Goal: Transaction & Acquisition: Purchase product/service

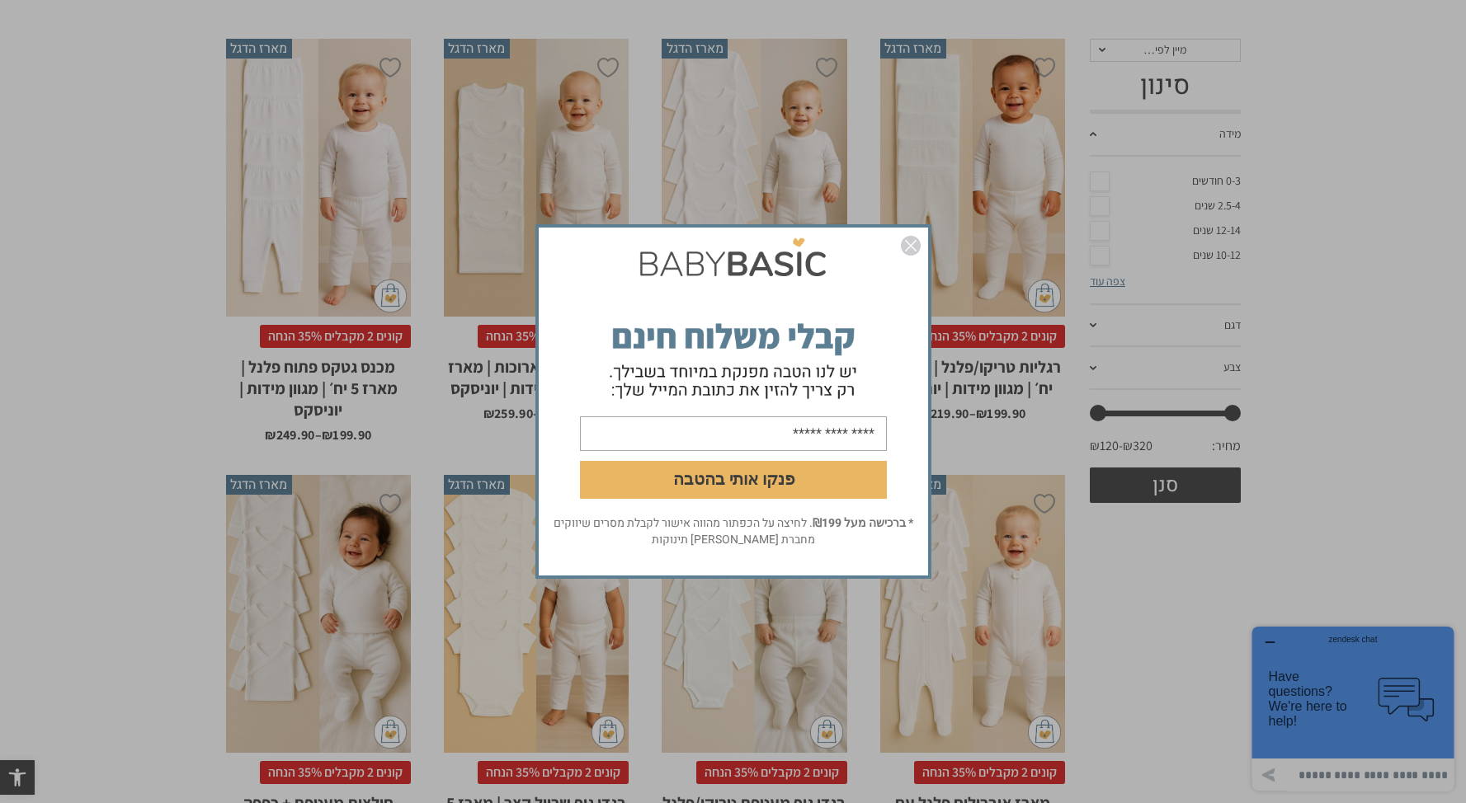
click at [919, 243] on img "סגור" at bounding box center [911, 246] width 20 height 20
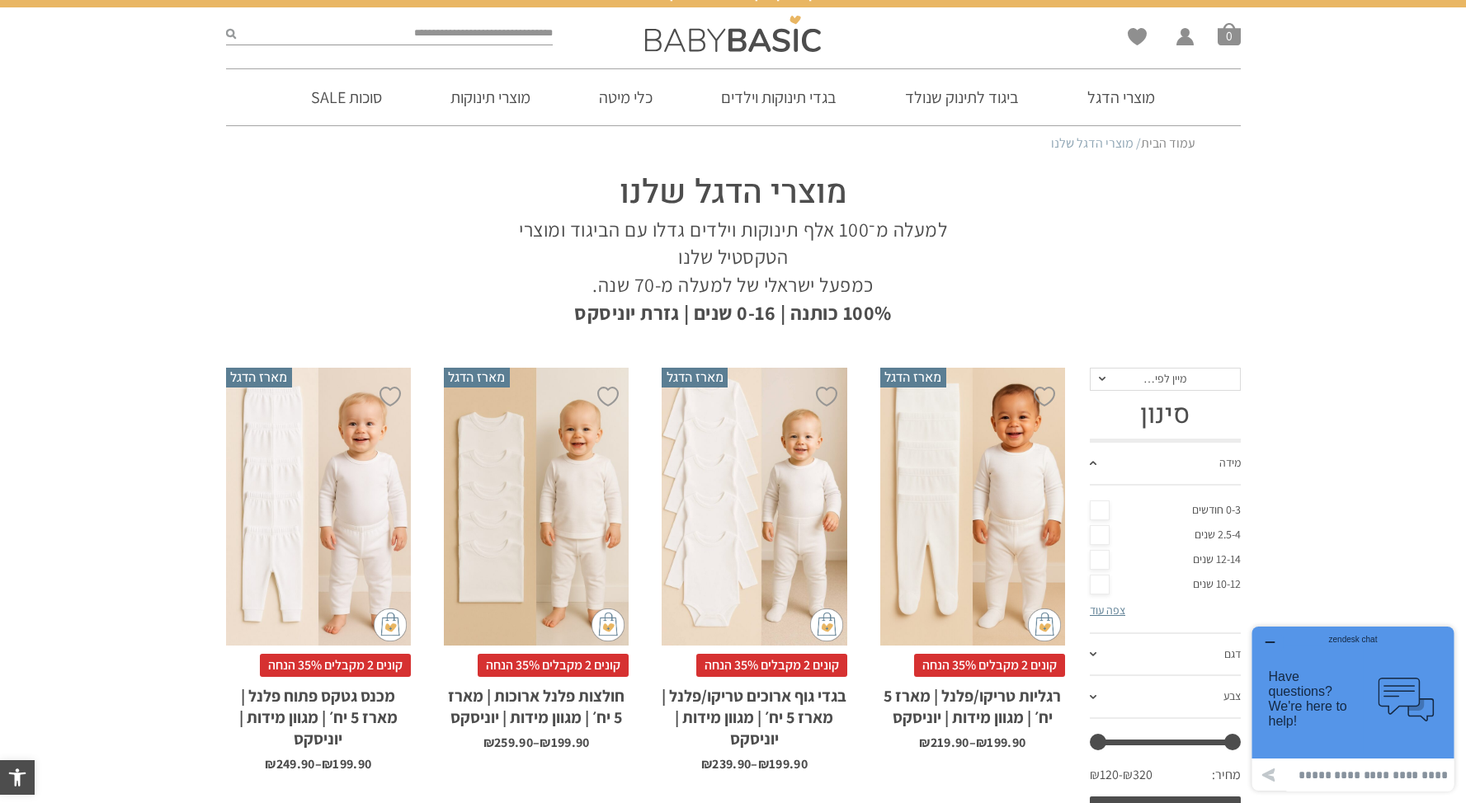
scroll to position [18, 0]
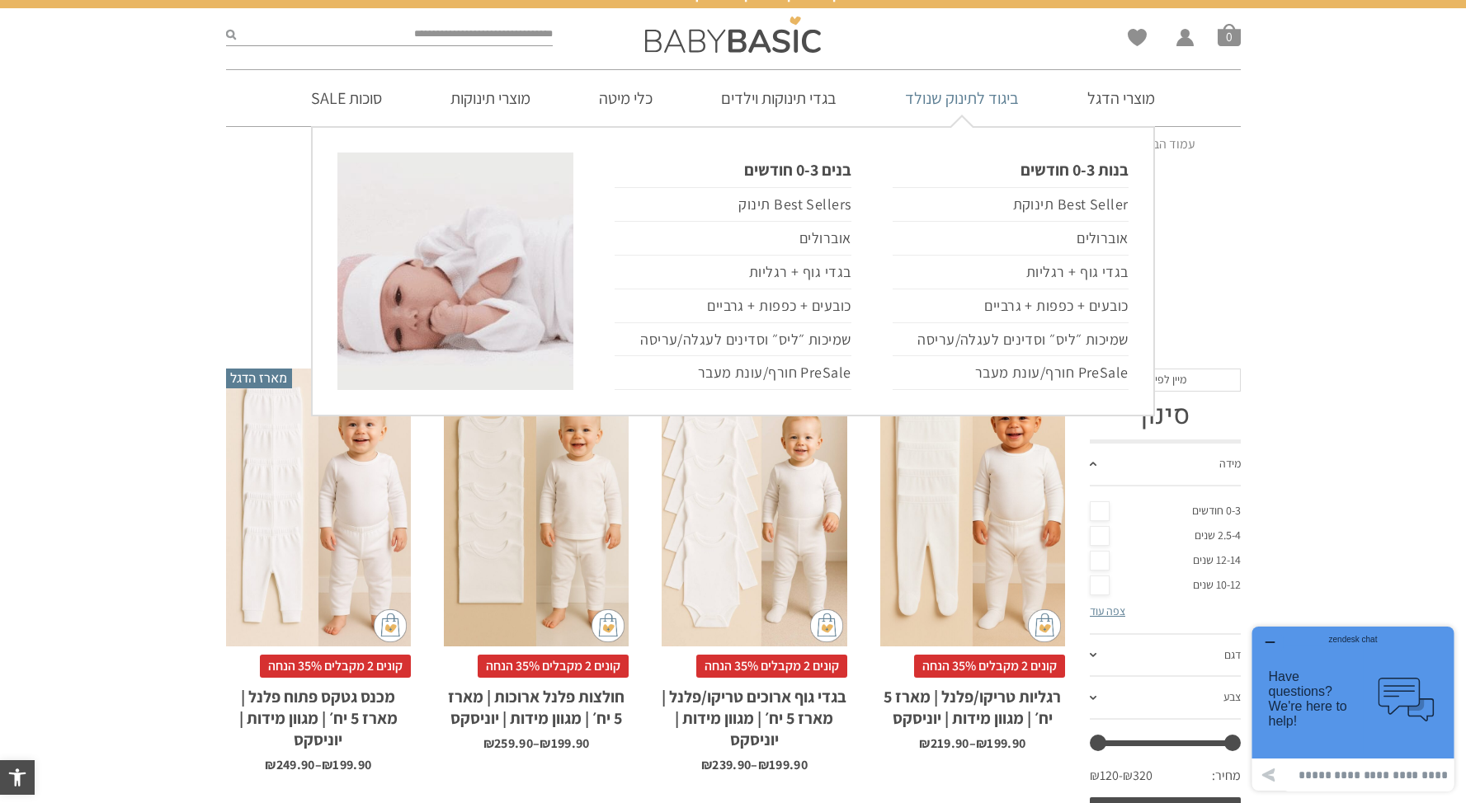
click at [934, 73] on link "ביגוד לתינוק שנולד" at bounding box center [961, 98] width 163 height 56
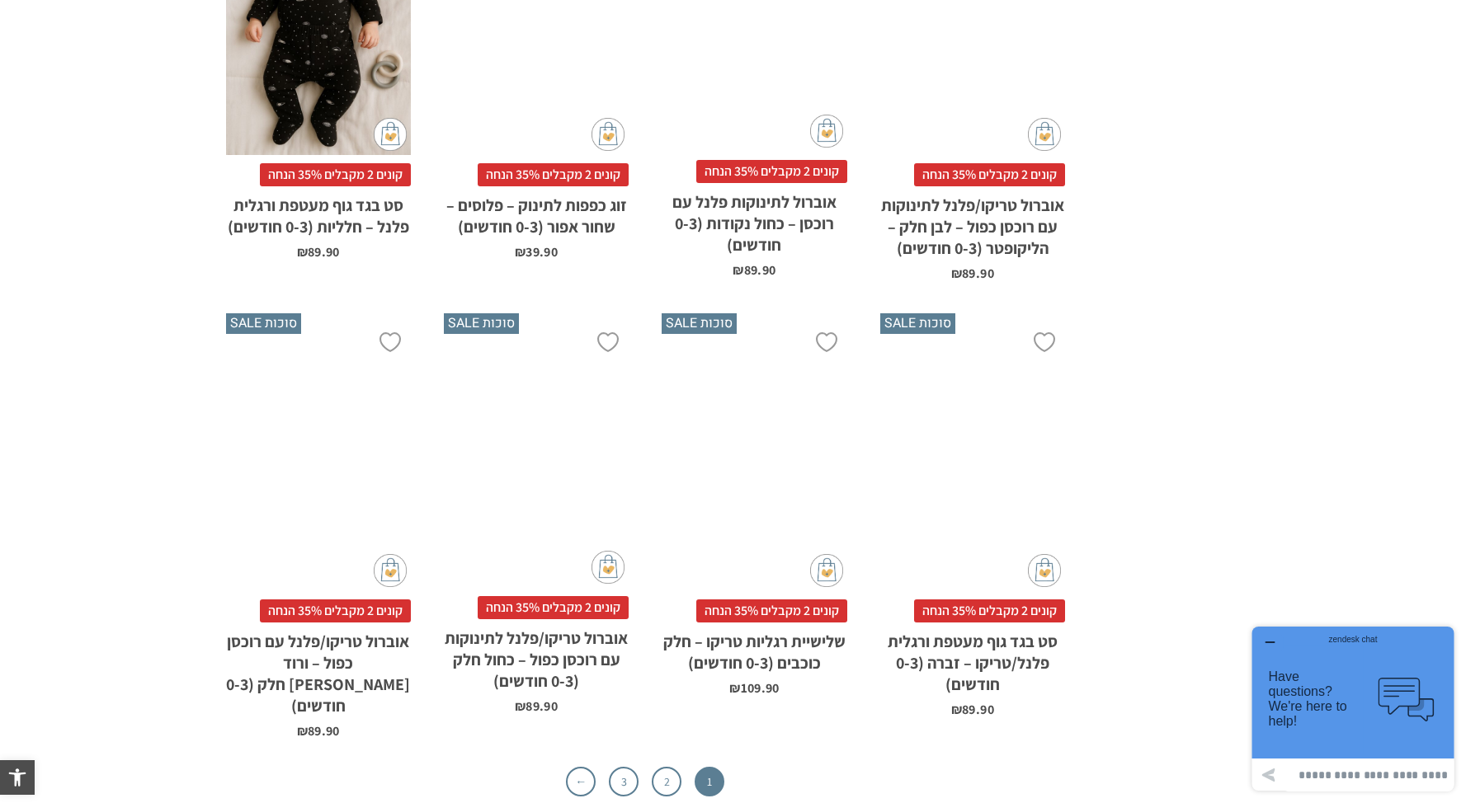
scroll to position [5227, 0]
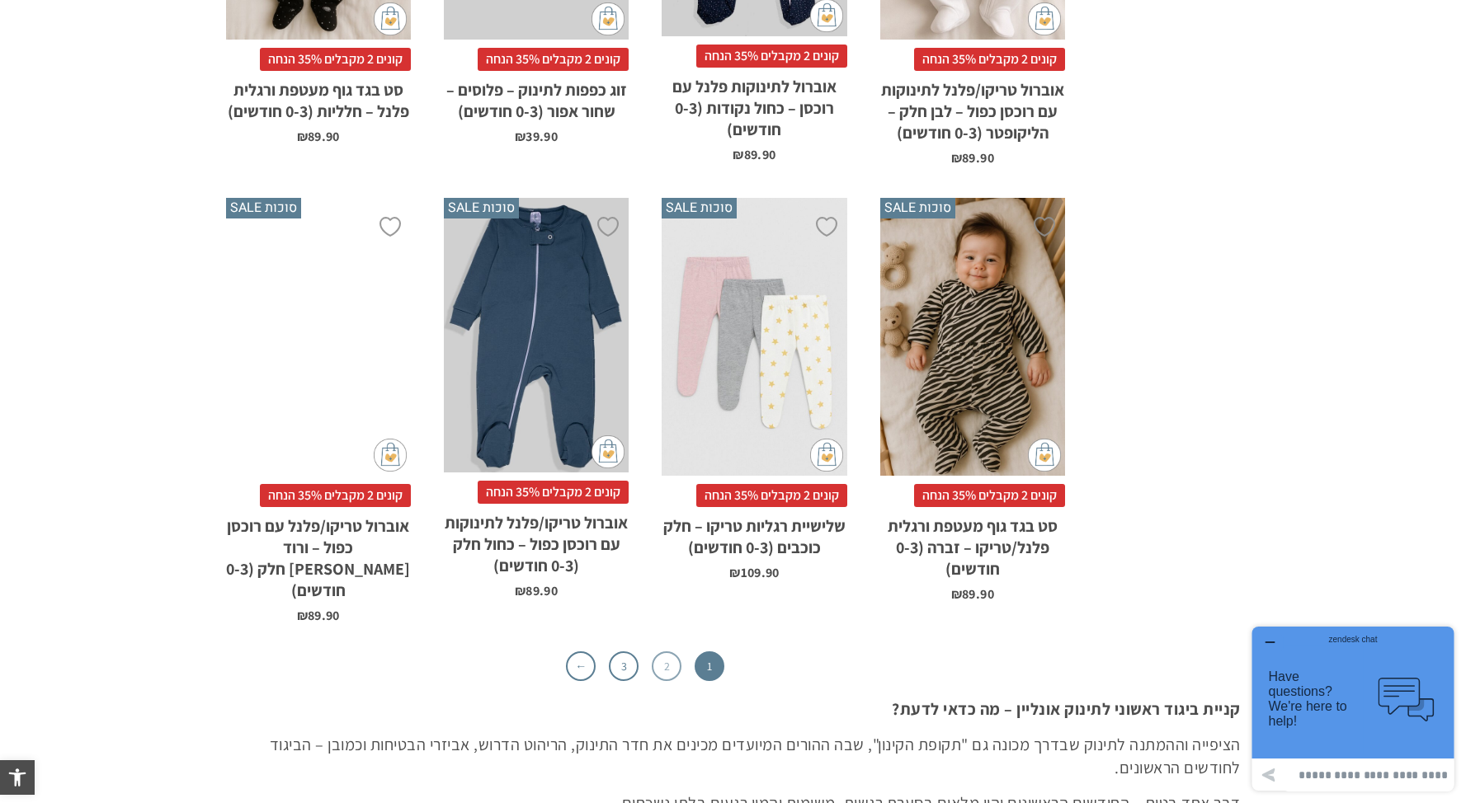
drag, startPoint x: 659, startPoint y: 581, endPoint x: 676, endPoint y: 576, distance: 18.0
click at [659, 652] on link "2" at bounding box center [667, 667] width 30 height 30
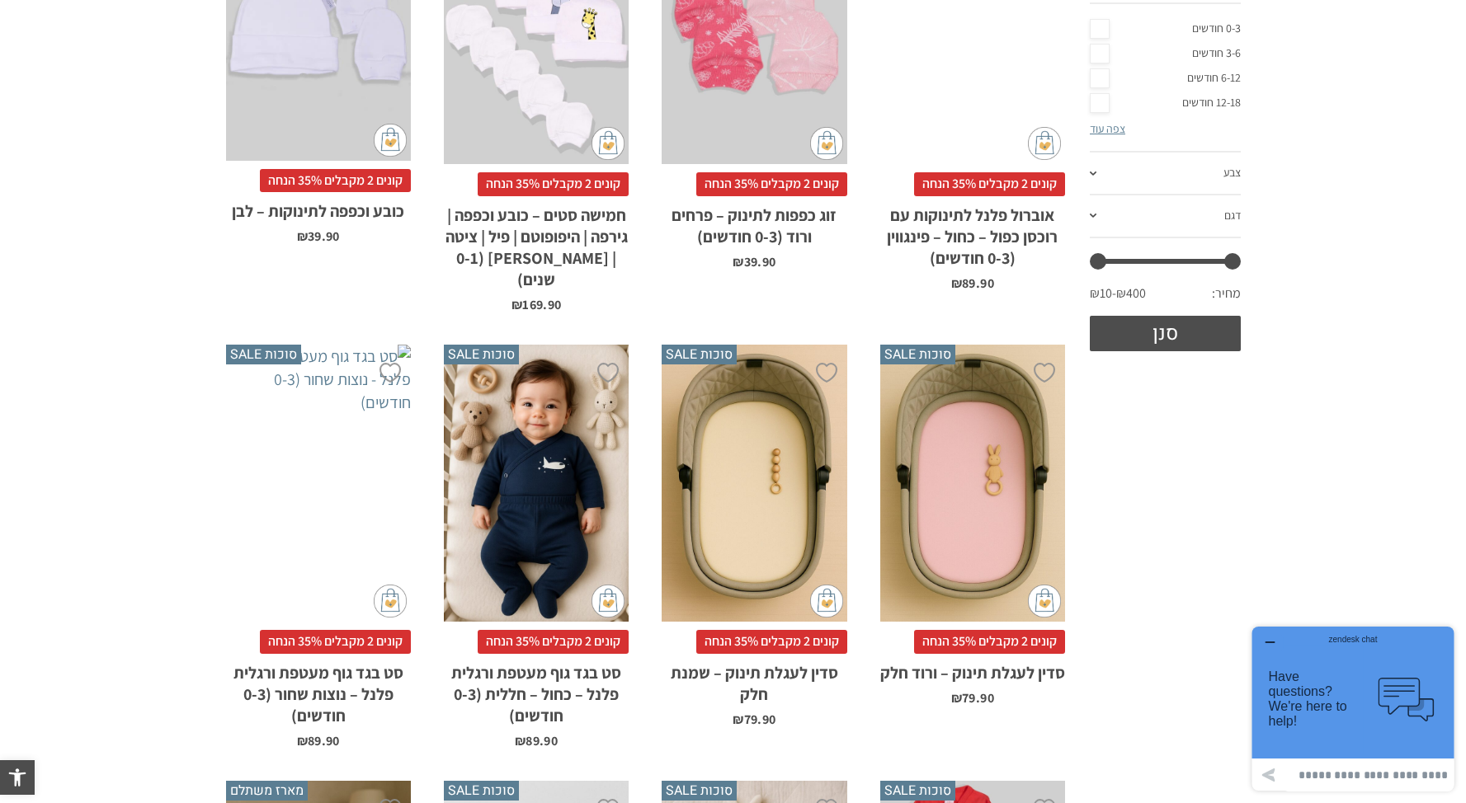
scroll to position [231, 0]
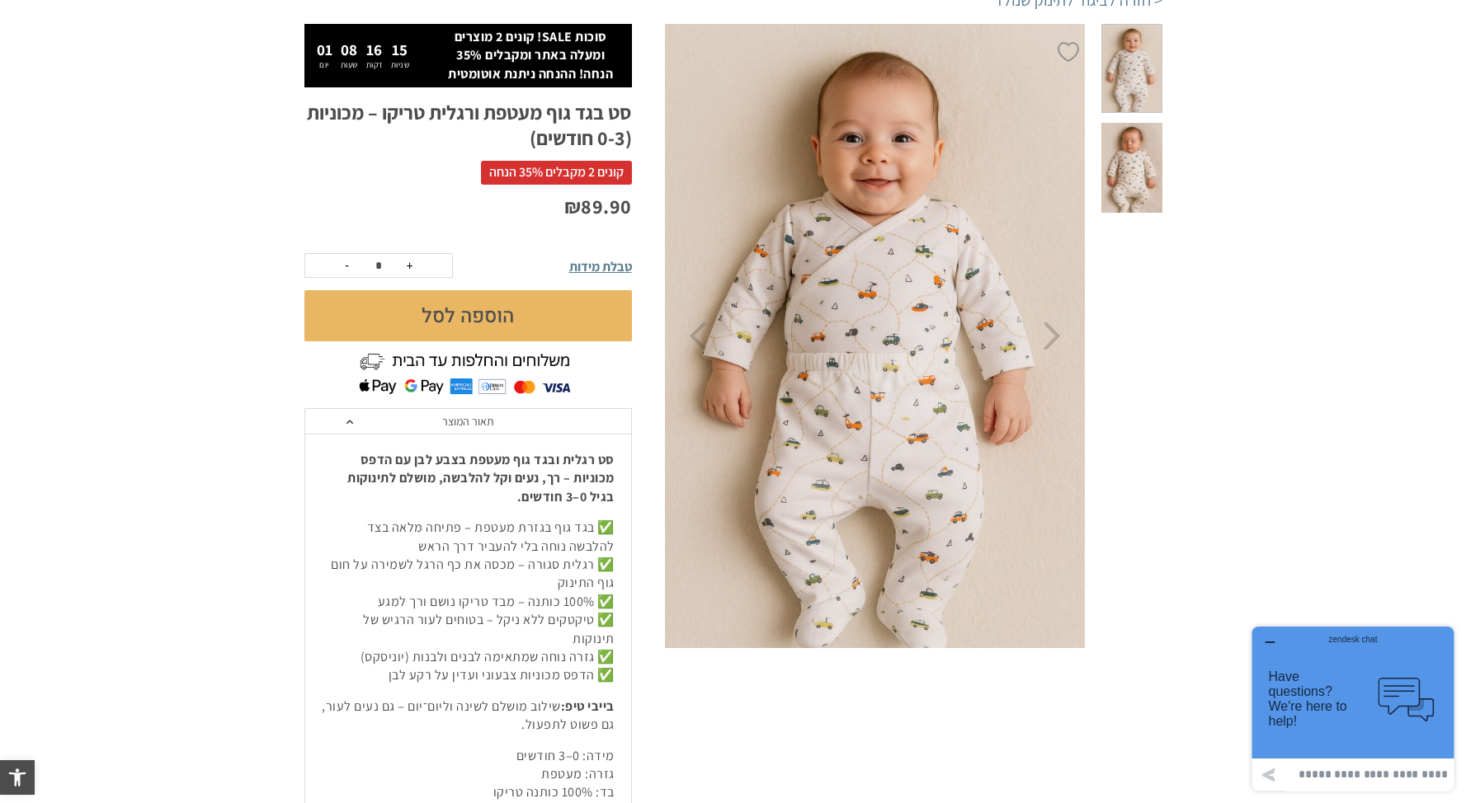
click at [872, 176] on img at bounding box center [875, 337] width 422 height 634
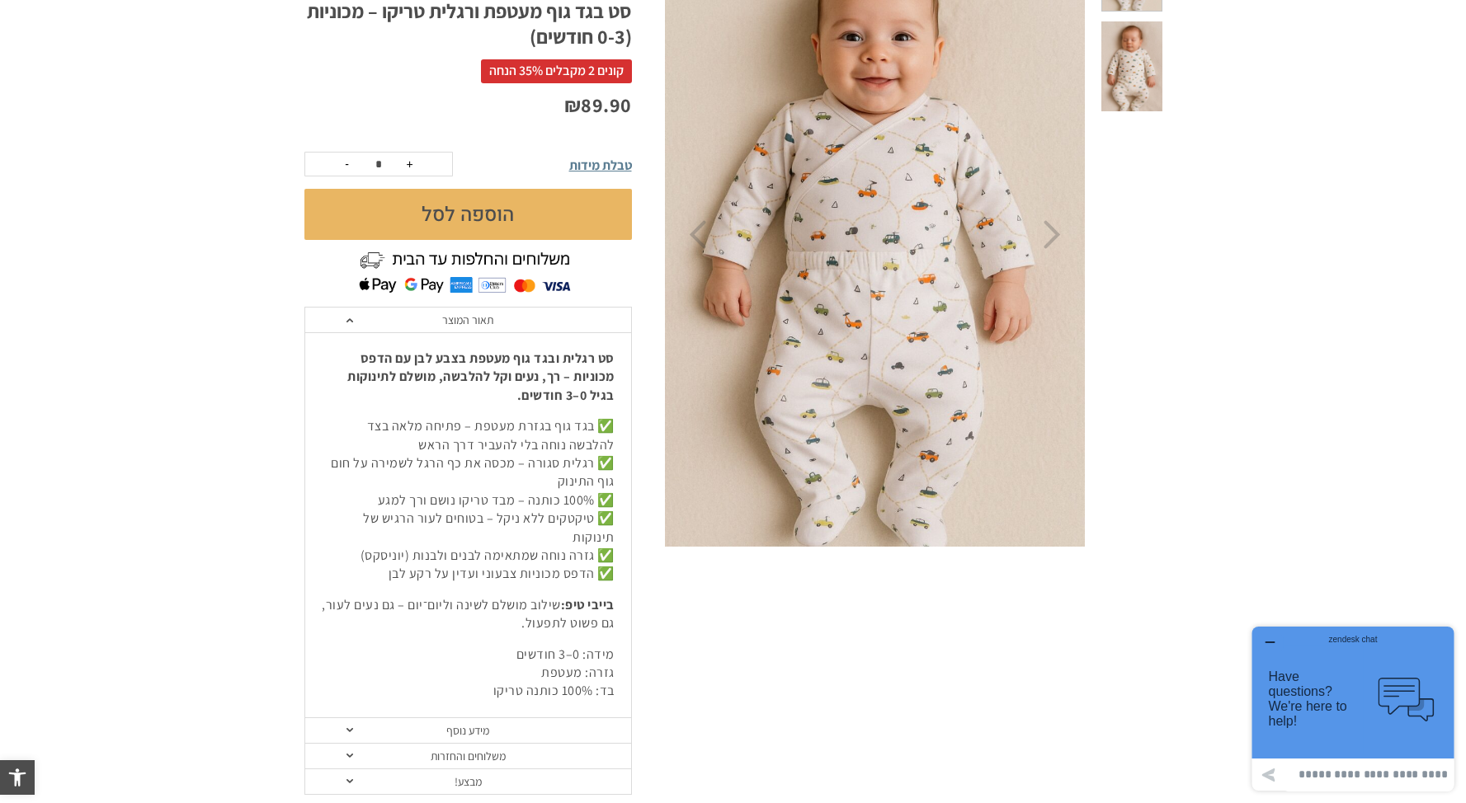
scroll to position [299, 0]
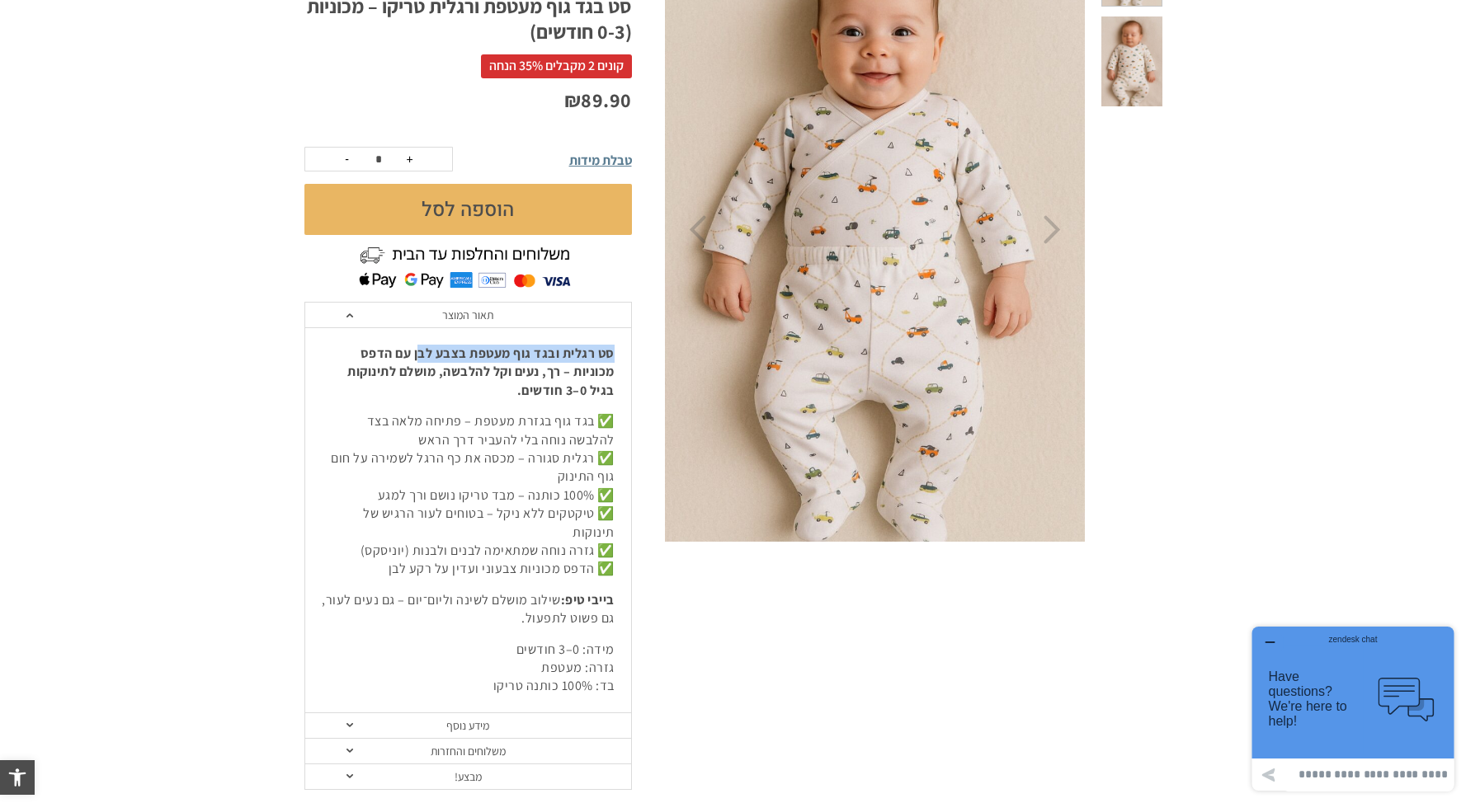
drag, startPoint x: 618, startPoint y: 343, endPoint x: 420, endPoint y: 354, distance: 198.3
click at [420, 354] on div "סט רגלית ובגד גוף מעטפת בצבע לבן עם הדפס מכוניות – רך, נעים וקל להלבשה, מושלם ל…" at bounding box center [468, 520] width 326 height 386
click at [473, 353] on strong "סט רגלית ובגד גוף מעטפת בצבע לבן עם הדפס מכוניות – רך, נעים וקל להלבשה, מושלם ל…" at bounding box center [480, 372] width 267 height 54
click at [612, 360] on strong "סט רגלית ובגד גוף מעטפת בצבע לבן עם הדפס מכוניות – רך, נעים וקל להלבשה, מושלם ל…" at bounding box center [480, 372] width 267 height 54
drag, startPoint x: 619, startPoint y: 354, endPoint x: 459, endPoint y: 355, distance: 160.9
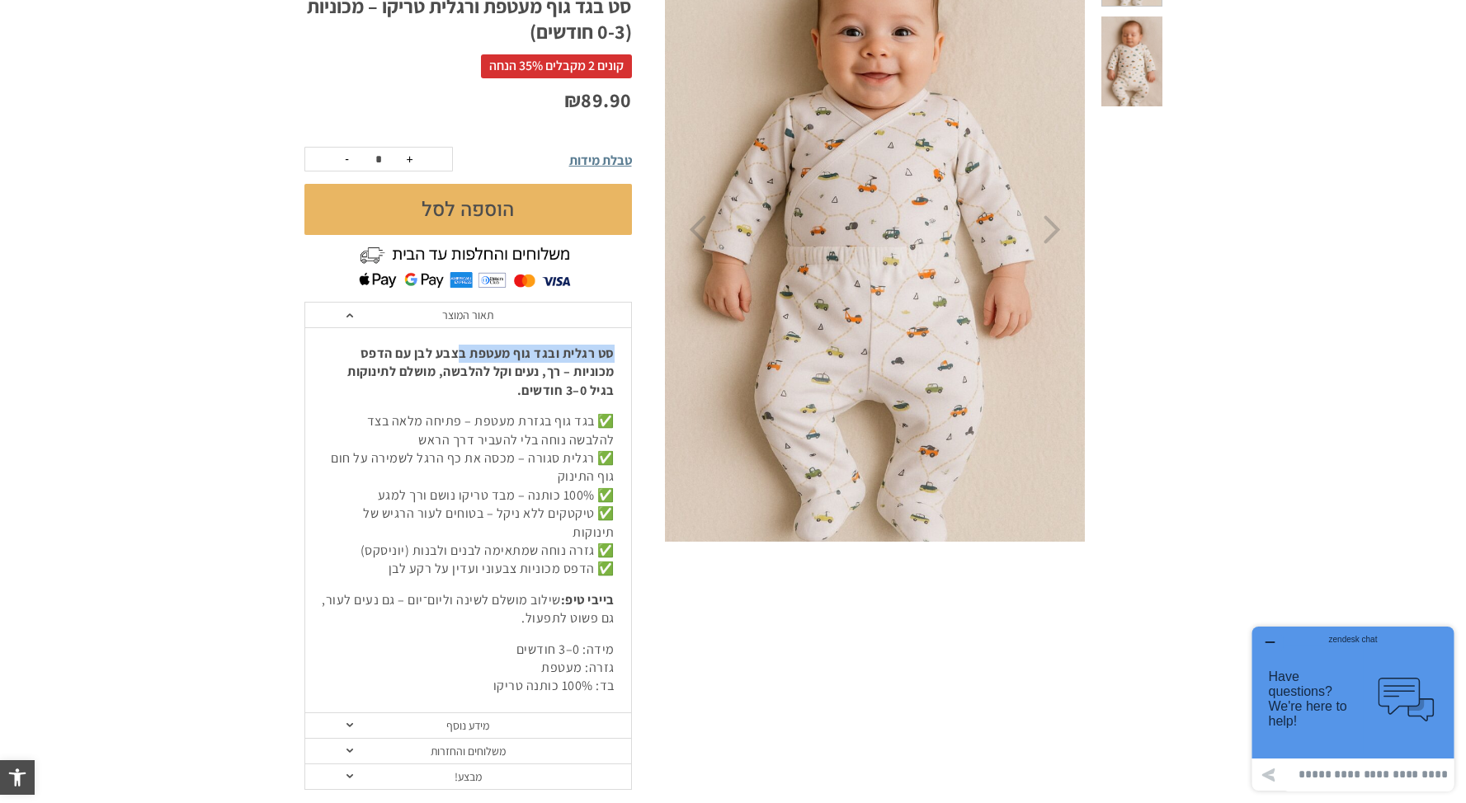
click at [459, 355] on div "סט רגלית ובגד גוף מעטפת בצבע לבן עם הדפס מכוניות – רך, נעים וקל להלבשה, מושלם ל…" at bounding box center [468, 520] width 326 height 386
click at [459, 355] on strong "סט רגלית ובגד גוף מעטפת בצבע לבן עם הדפס מכוניות – רך, נעים וקל להלבשה, מושלם ל…" at bounding box center [480, 372] width 267 height 54
drag, startPoint x: 614, startPoint y: 354, endPoint x: 440, endPoint y: 357, distance: 174.1
click at [440, 357] on strong "סט רגלית ובגד גוף מעטפת בצבע לבן עם הדפס מכוניות – רך, נעים וקל להלבשה, מושלם ל…" at bounding box center [480, 372] width 267 height 54
click at [442, 358] on strong "סט רגלית ובגד גוף מעטפת בצבע לבן עם הדפס מכוניות – רך, נעים וקל להלבשה, מושלם ל…" at bounding box center [480, 372] width 267 height 54
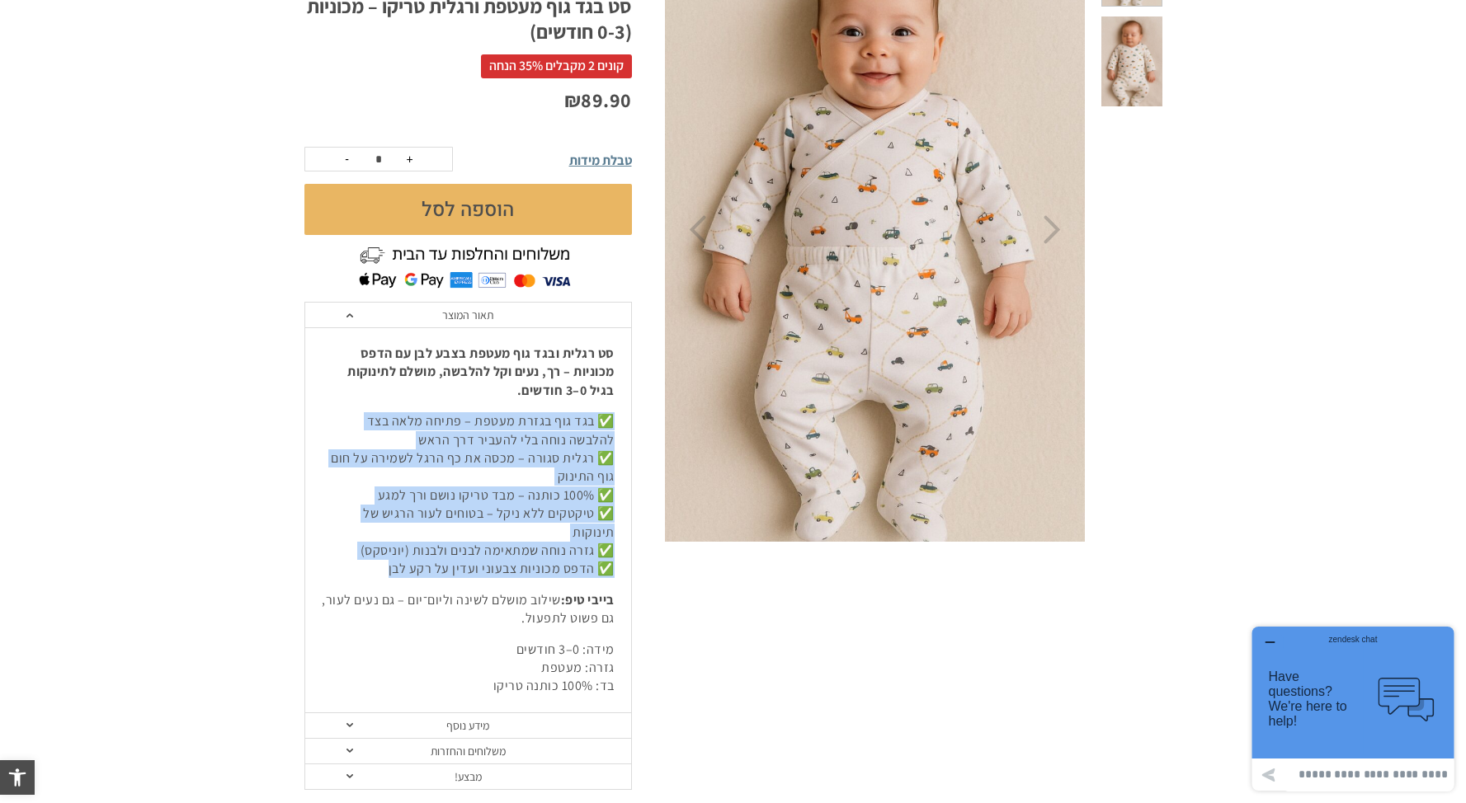
drag, startPoint x: 615, startPoint y: 418, endPoint x: 372, endPoint y: 550, distance: 276.1
click at [367, 553] on div "סט רגלית ובגד גוף מעטפת בצבע לבן עם הדפס מכוניות – רך, נעים וקל להלבשה, מושלם ל…" at bounding box center [468, 520] width 326 height 386
copy p "✅ בגד גוף בגזרת מעטפת – פתיחה מלאה בצד להלבשה נוחה בלי להעביר דרך הראש ✅ רגלית …"
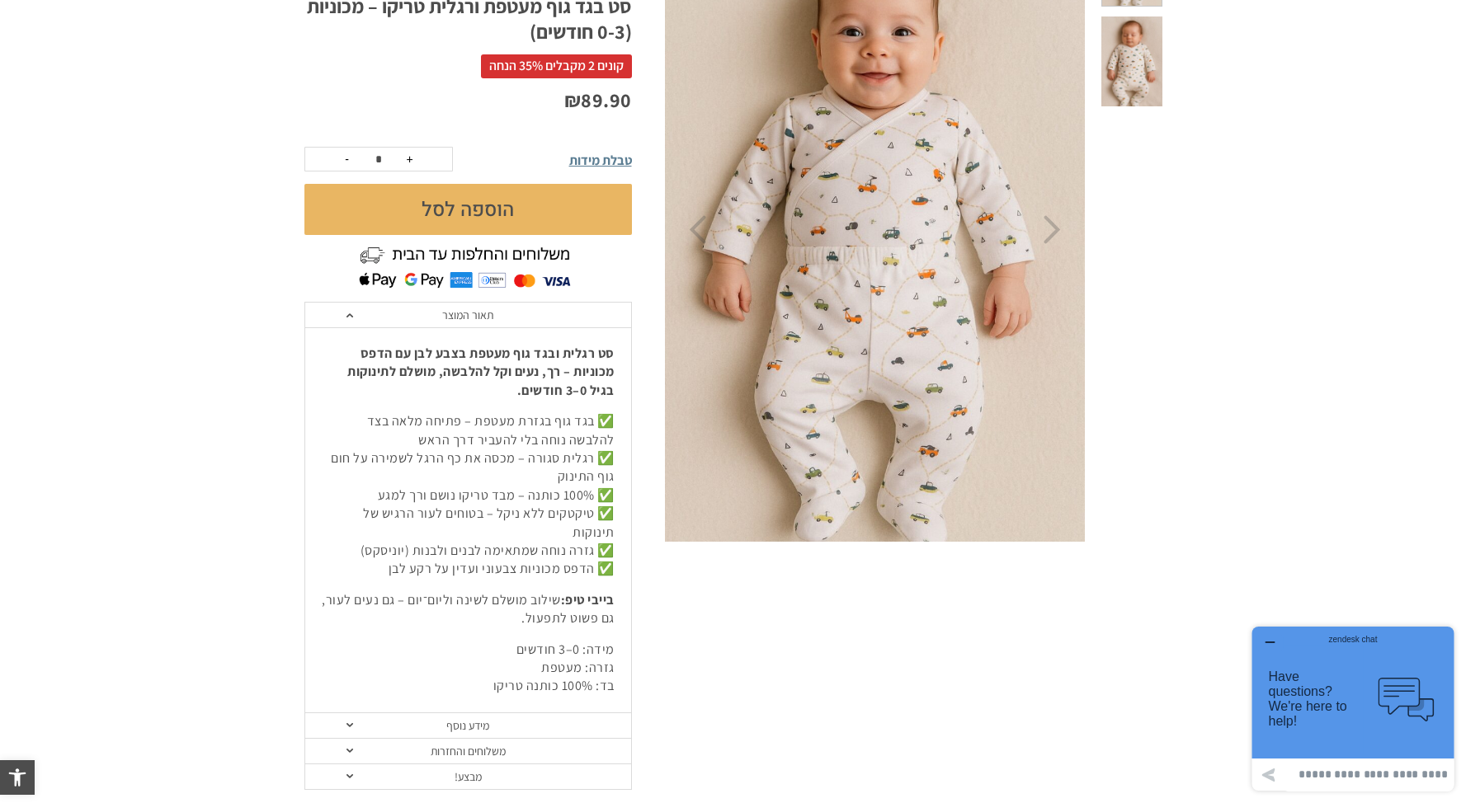
drag, startPoint x: 1124, startPoint y: 360, endPoint x: 1056, endPoint y: 350, distance: 68.5
click at [1124, 360] on div at bounding box center [1131, 230] width 88 height 624
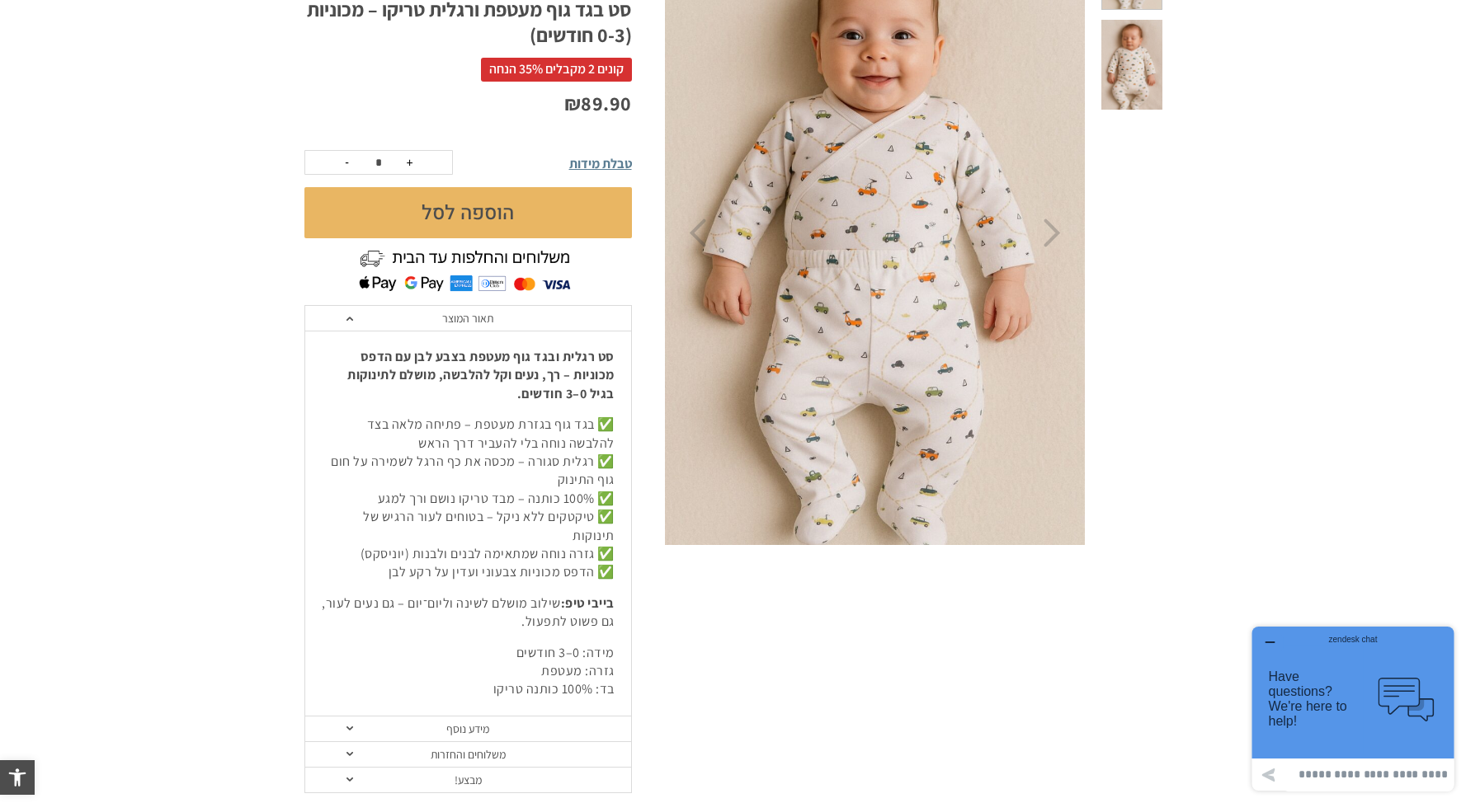
scroll to position [295, 0]
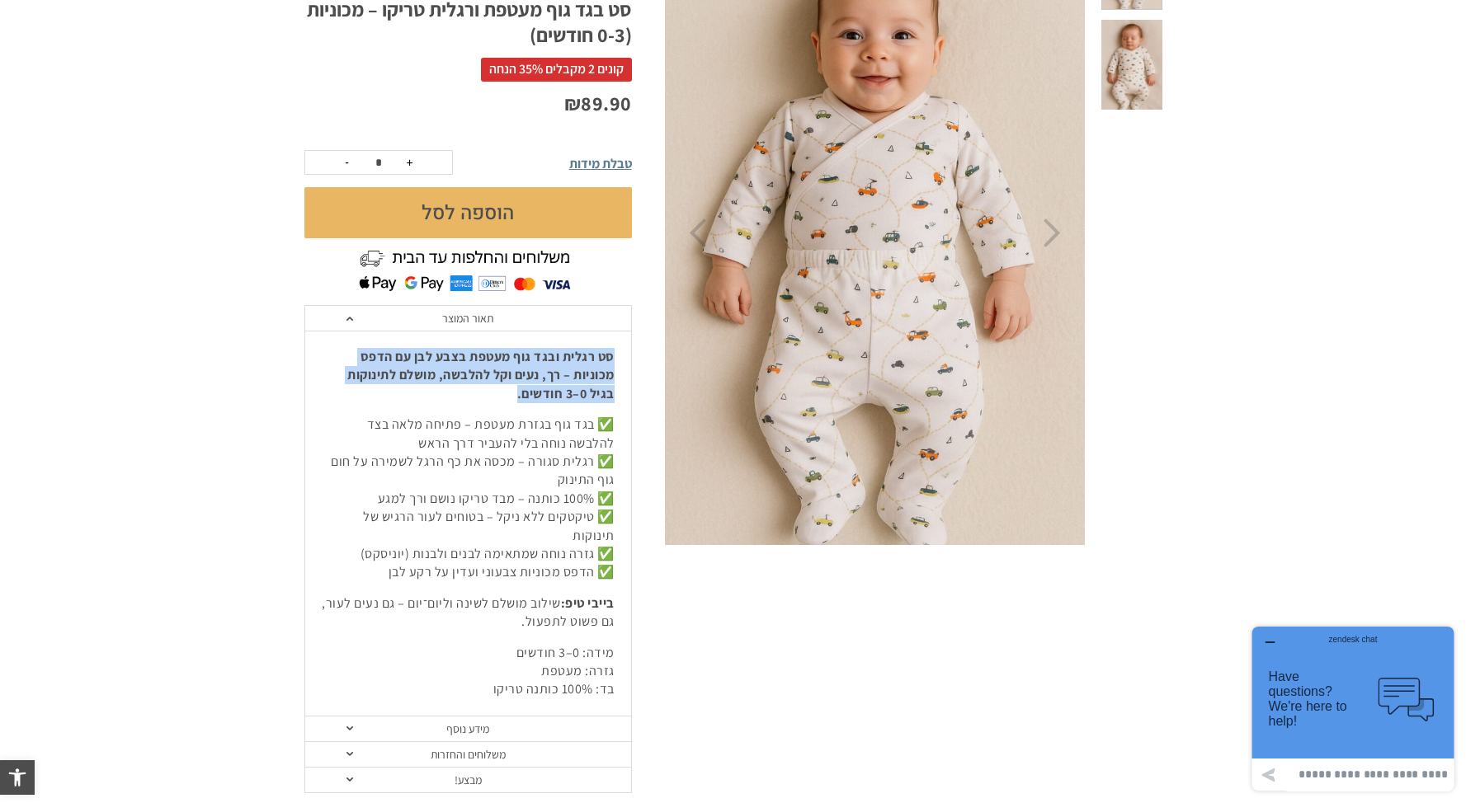
drag, startPoint x: 615, startPoint y: 352, endPoint x: 494, endPoint y: 387, distance: 126.1
click at [494, 387] on div "סט רגלית ובגד גוף מעטפת בצבע לבן עם הדפס מכוניות – רך, נעים וקל להלבשה, מושלם ל…" at bounding box center [468, 524] width 326 height 386
click at [494, 387] on p "סט רגלית ובגד גוף מעטפת בצבע לבן עם הדפס מכוניות – רך, נעים וקל להלבשה, מושלם ל…" at bounding box center [468, 375] width 293 height 55
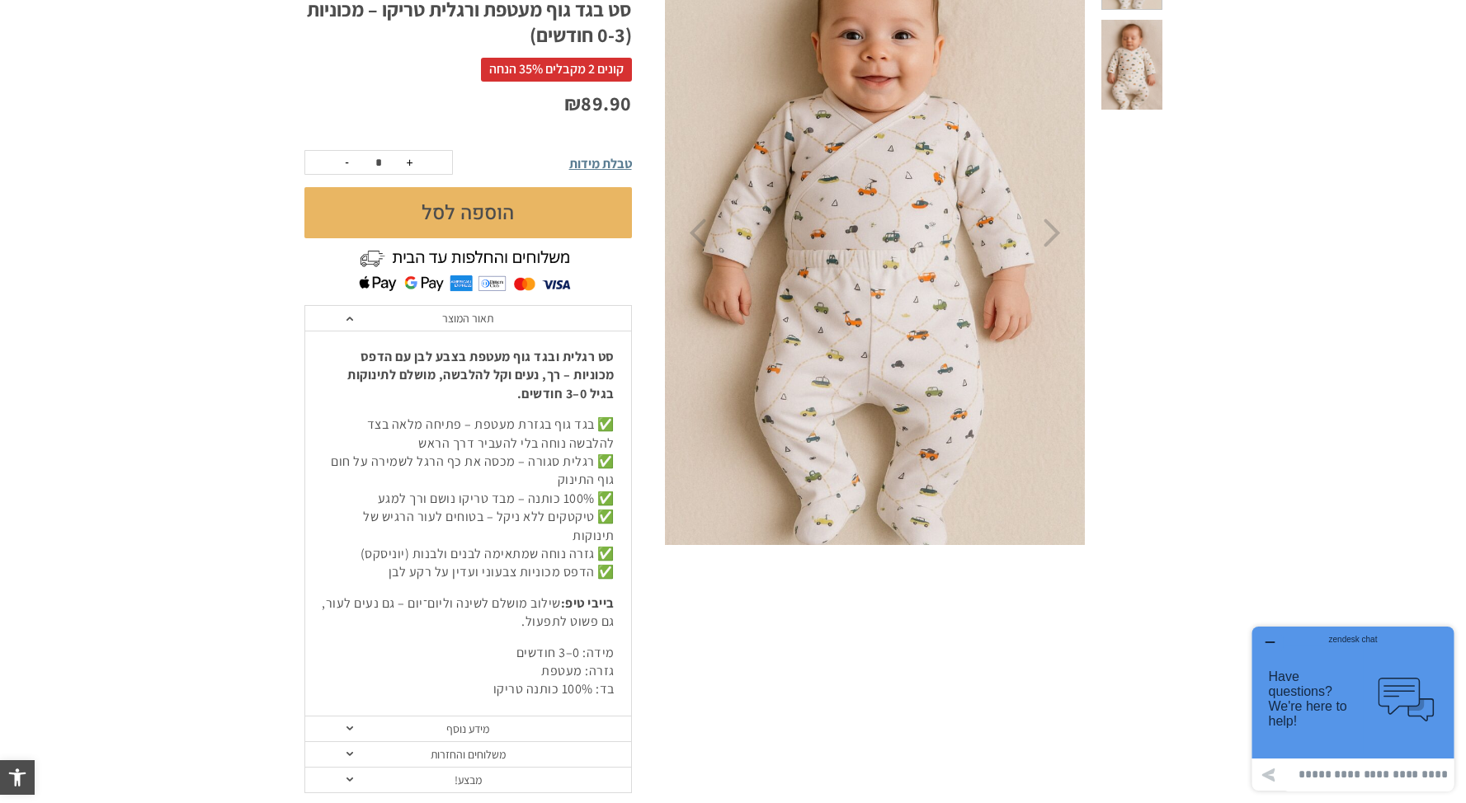
click at [520, 387] on strong "סט רגלית ובגד גוף מעטפת בצבע לבן עם הדפס מכוניות – רך, נעים וקל להלבשה, מושלם ל…" at bounding box center [480, 375] width 267 height 54
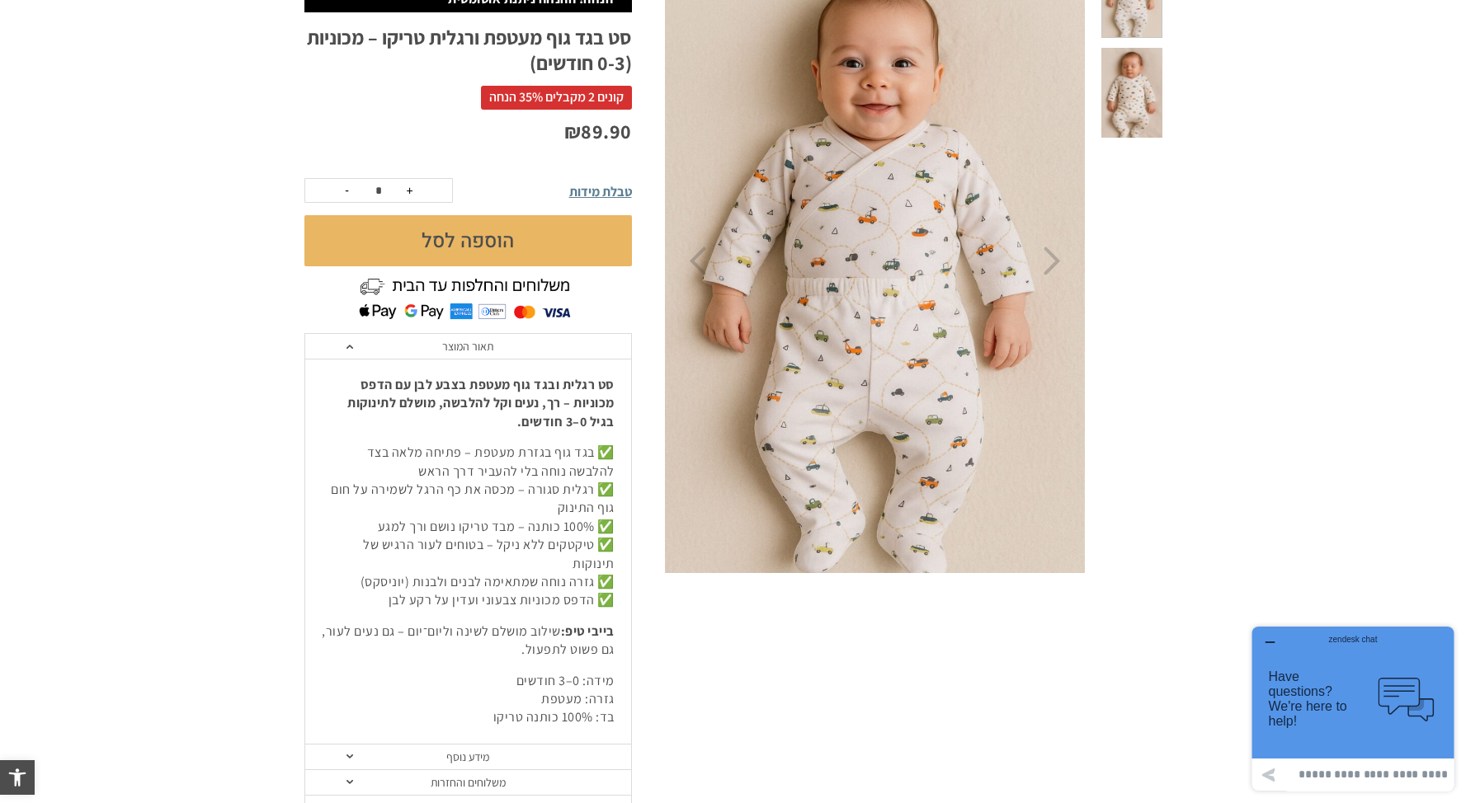
scroll to position [234, 0]
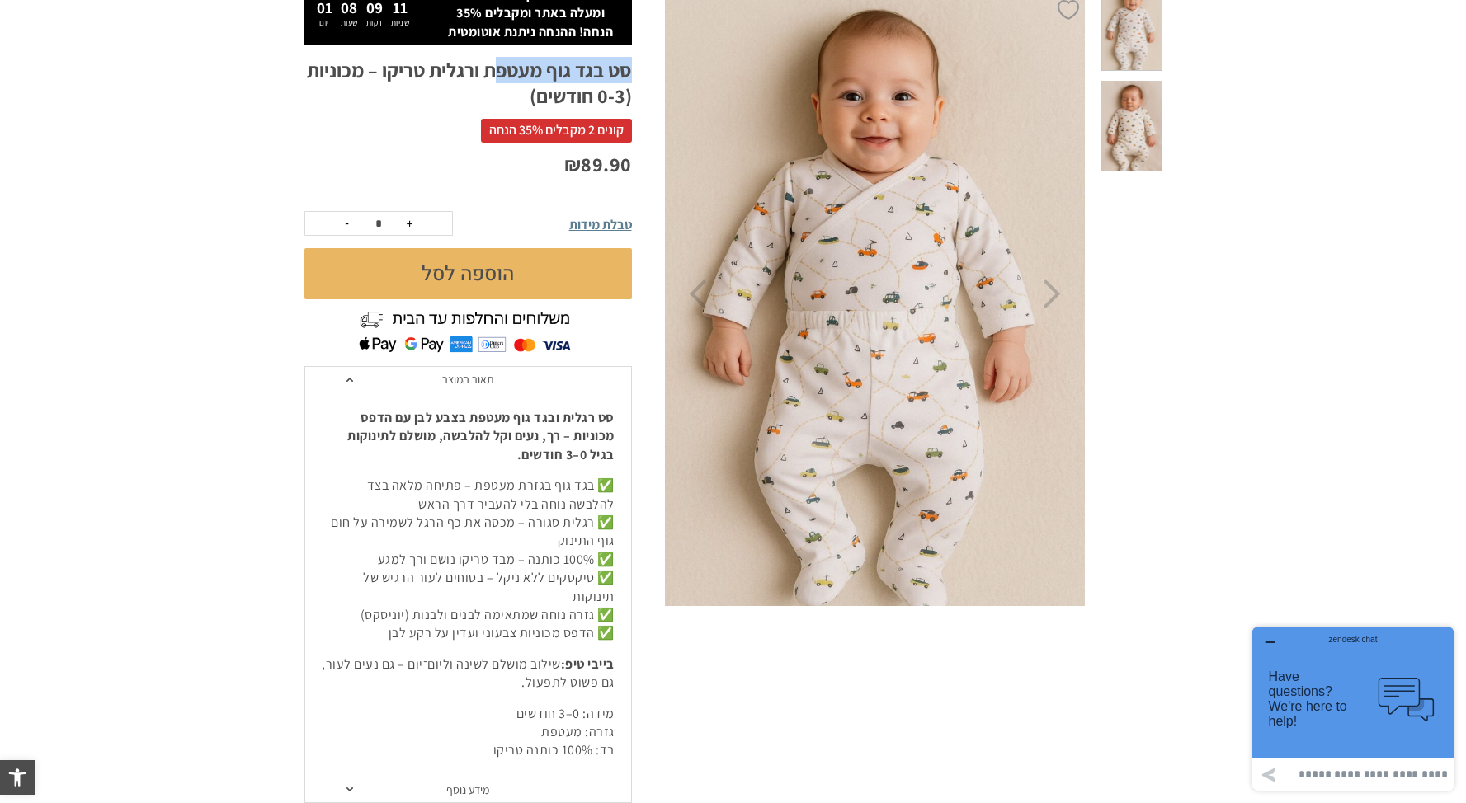
drag, startPoint x: 634, startPoint y: 78, endPoint x: 576, endPoint y: 78, distance: 57.7
click at [566, 77] on div "סוכות SALE! קונים 2 מוצרים ומעלה באתר ומקבלים ‎35% הנחה! ההנחה ניתנת אוטומטית 0…" at bounding box center [484, 418] width 360 height 873
click at [576, 78] on h1 "סט בגד גוף מעטפת ורגלית טריקו – מכוניות (0-3 חודשים)" at bounding box center [467, 83] width 327 height 51
drag, startPoint x: 655, startPoint y: 69, endPoint x: 379, endPoint y: 69, distance: 275.5
click at [379, 69] on div "סוכות SALE! קונים 2 מוצרים ומעלה באתר ומקבלים ‎35% הנחה! ההנחה ניתנת אוטומטית 0…" at bounding box center [484, 418] width 360 height 873
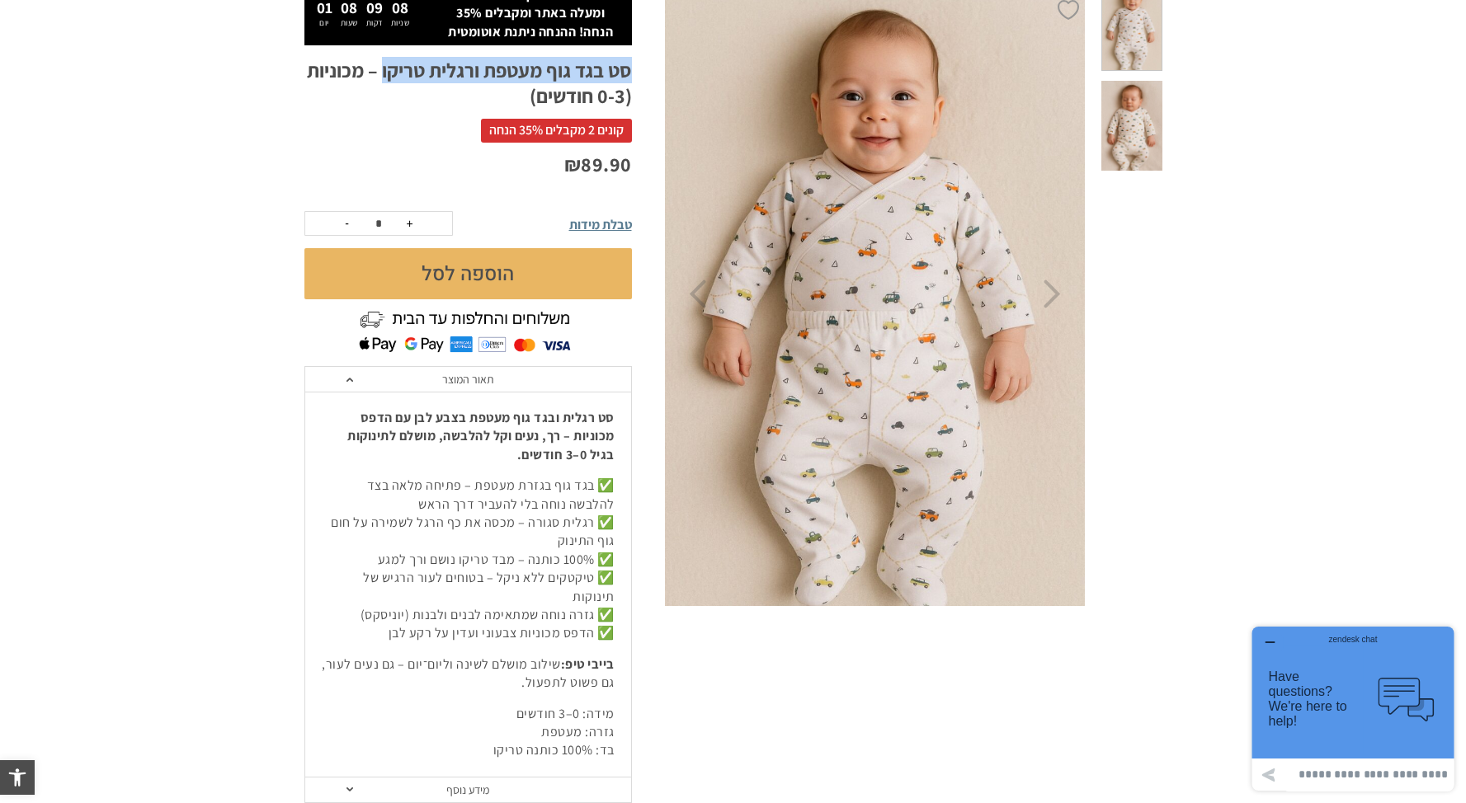
copy h1 "סט בגד גוף מעטפת ורגלית טריקו"
click at [430, 82] on h1 "סט בגד גוף מעטפת ורגלית טריקו – מכוניות (0-3 חודשים)" at bounding box center [467, 83] width 327 height 51
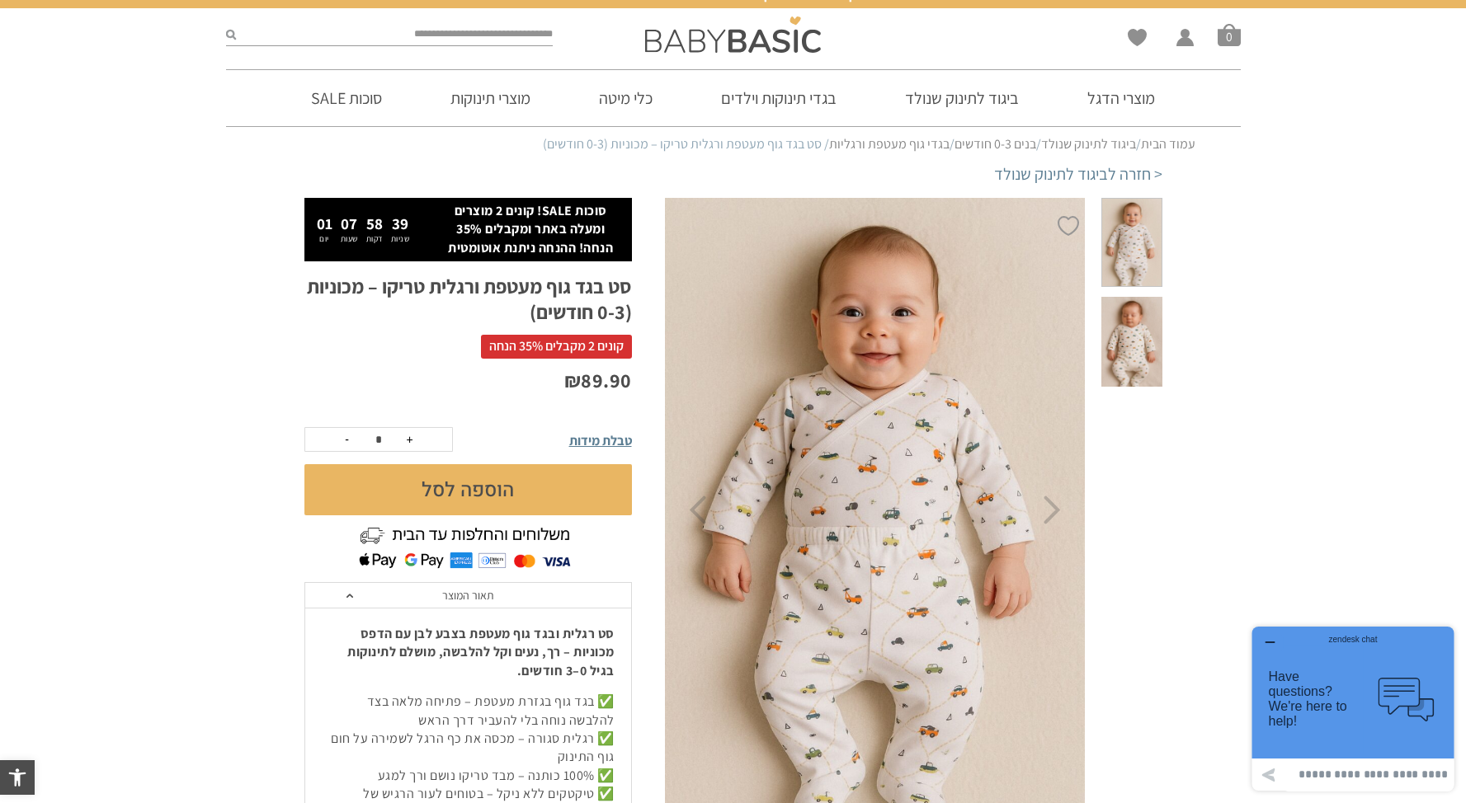
scroll to position [0, 0]
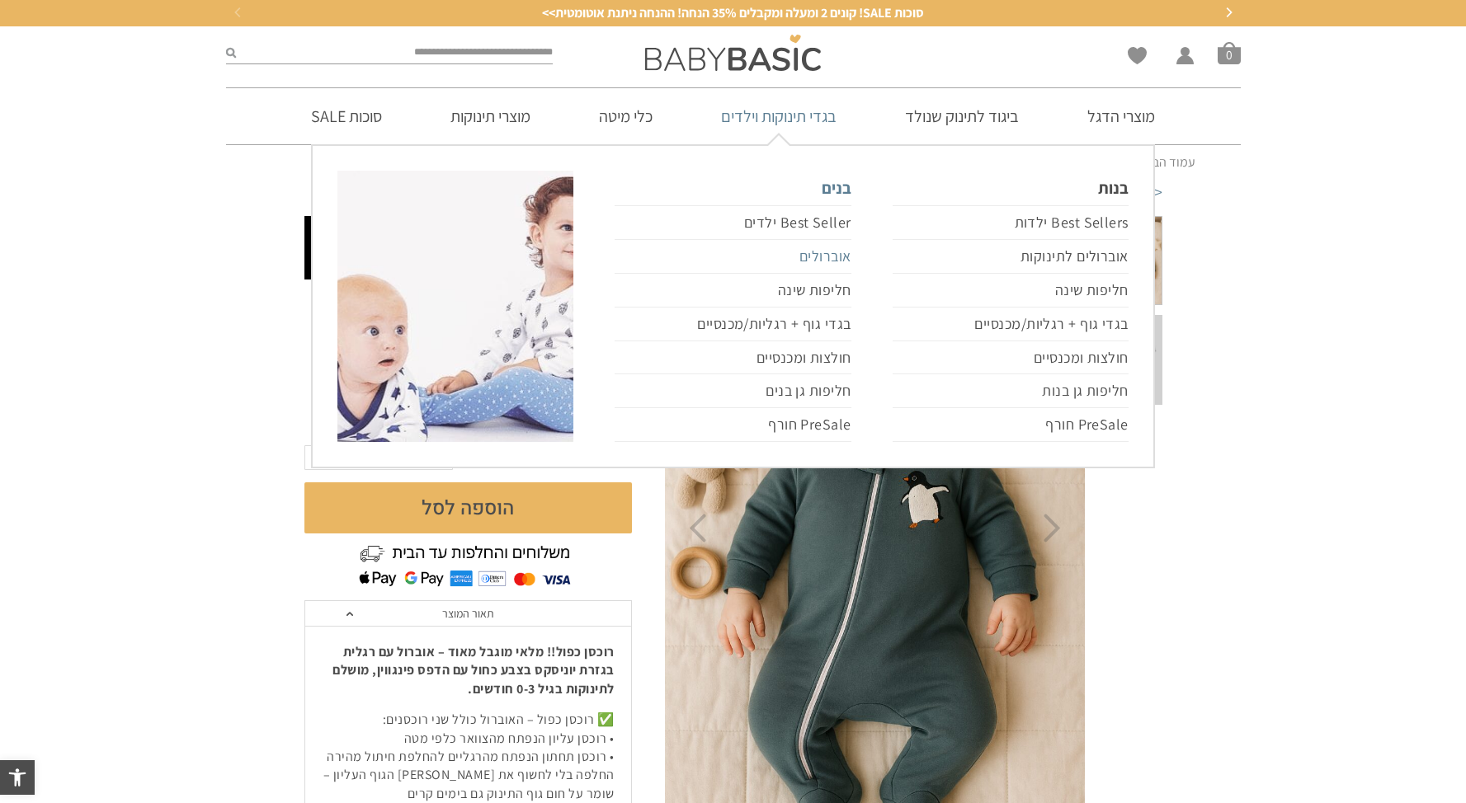
click at [838, 257] on link "אוברולים" at bounding box center [733, 257] width 236 height 34
click at [844, 247] on link "אוברולים" at bounding box center [733, 257] width 236 height 34
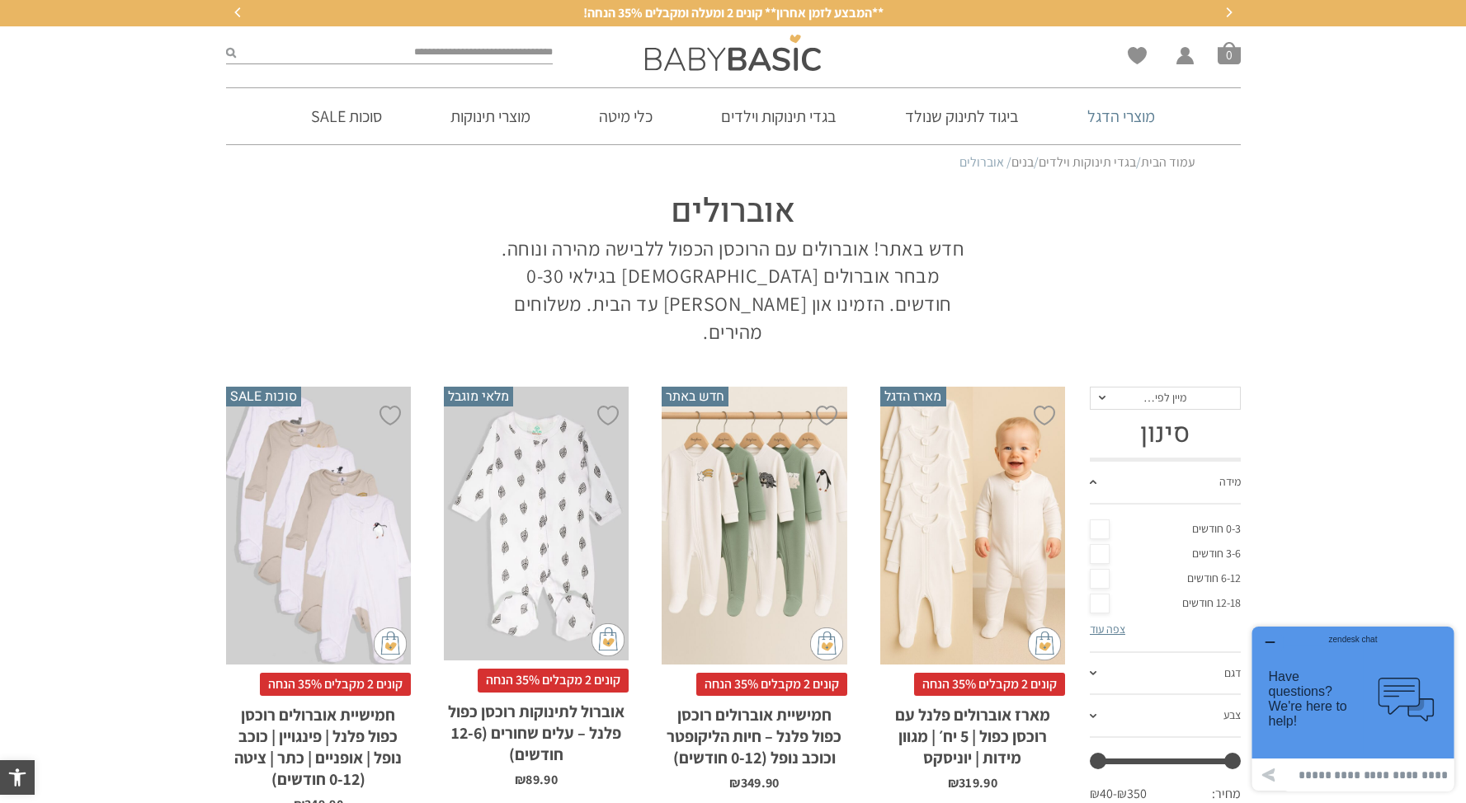
click at [1102, 121] on link "מוצרי הדגל" at bounding box center [1120, 116] width 117 height 56
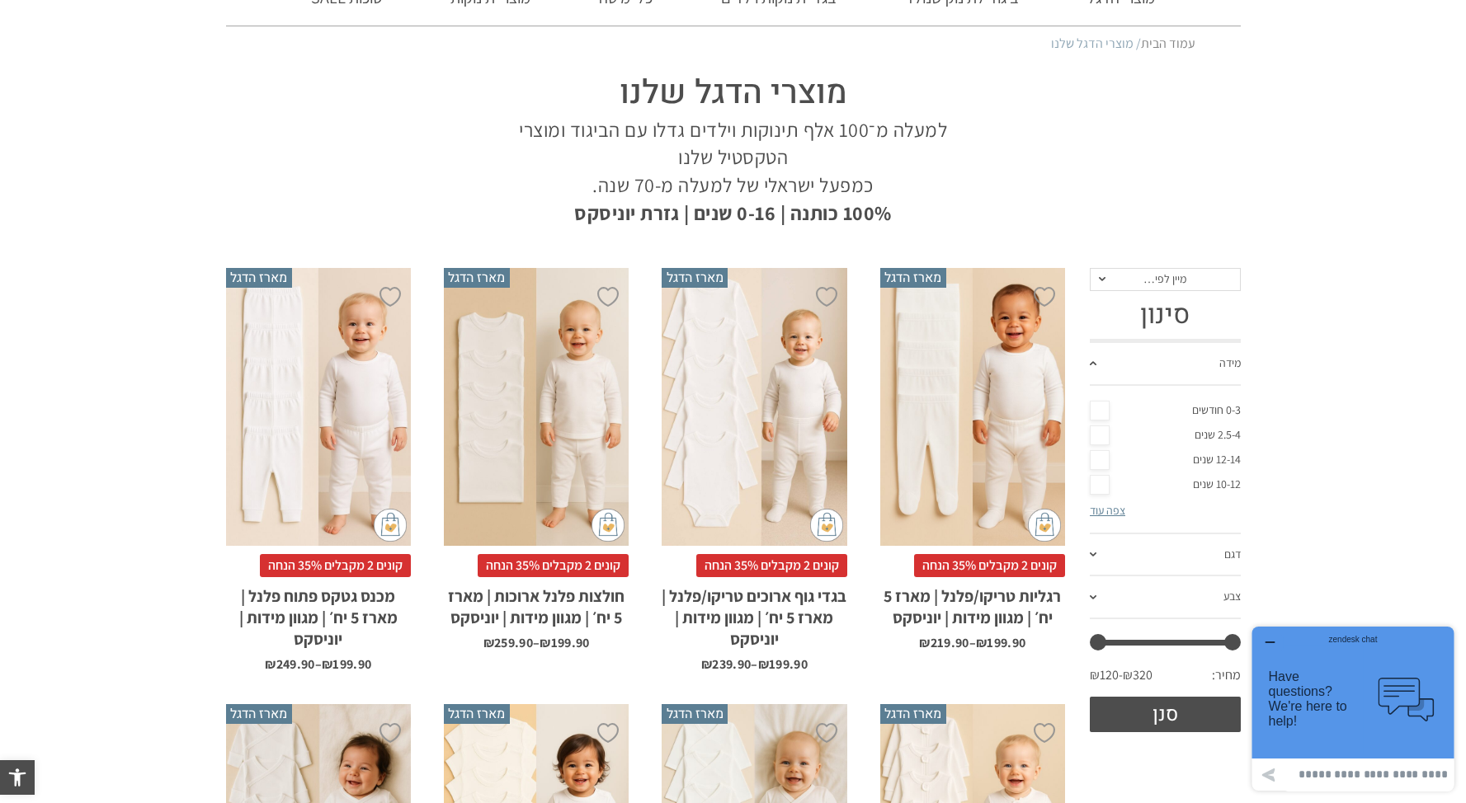
scroll to position [184, 0]
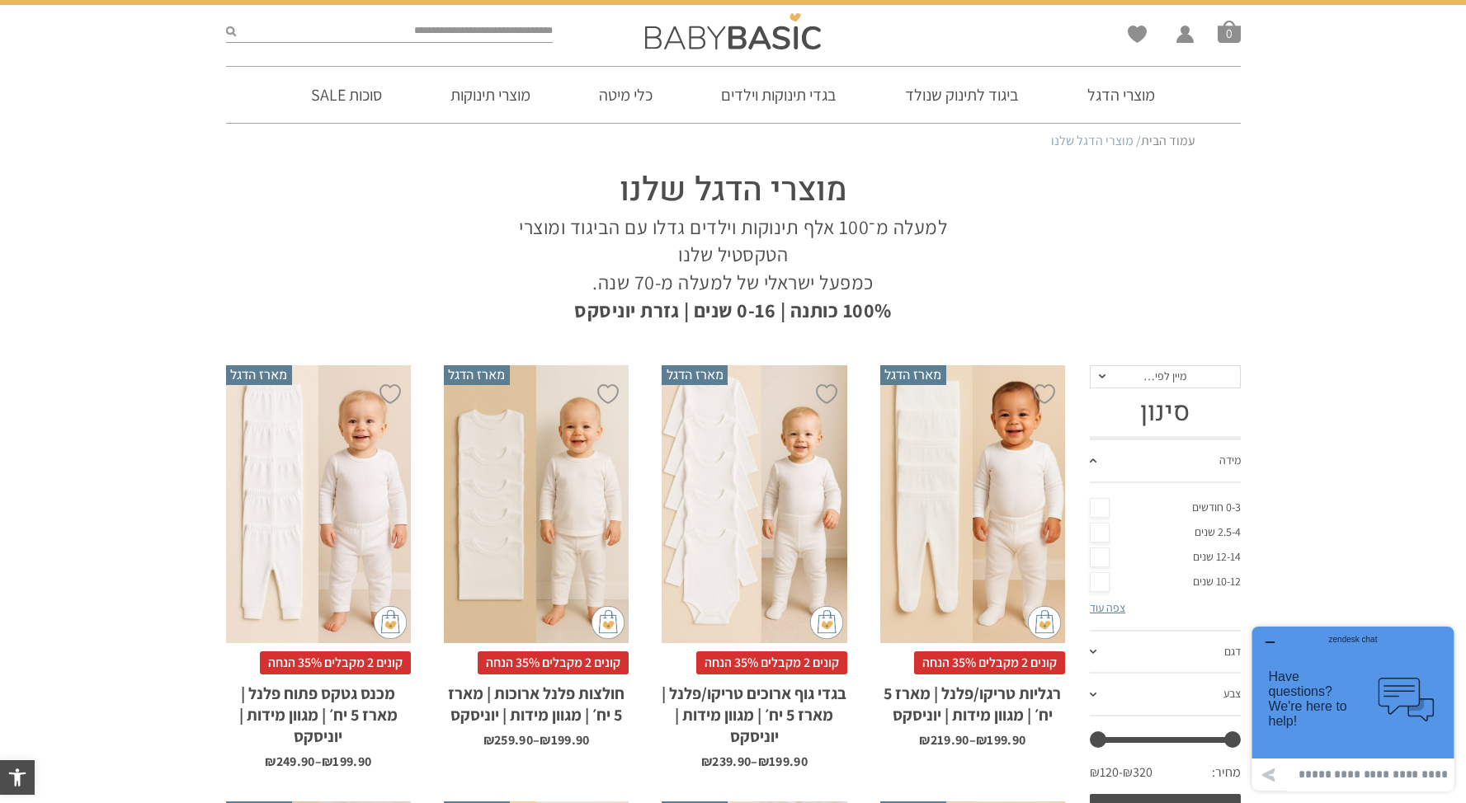
scroll to position [0, 0]
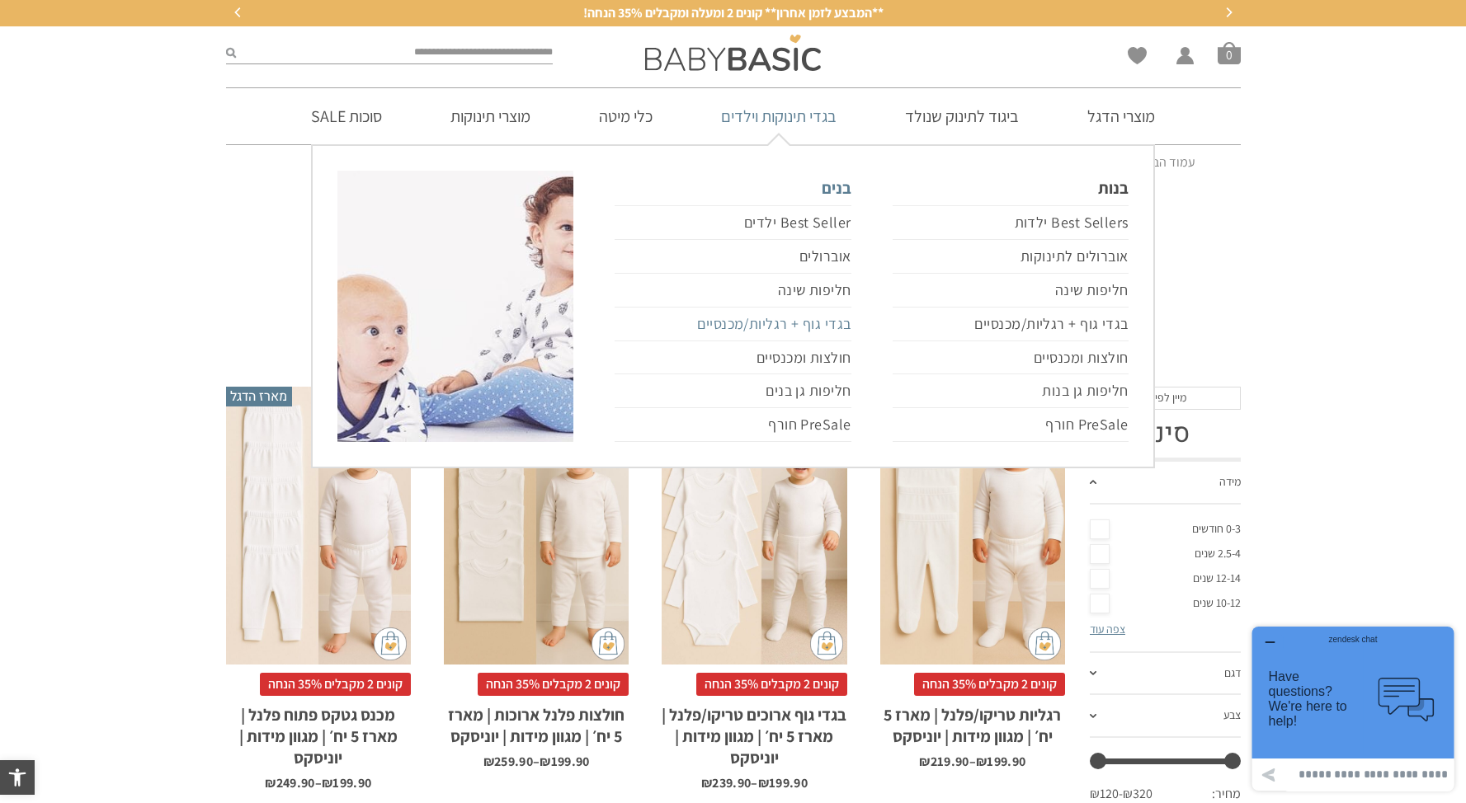
click at [831, 324] on link "בגדי גוף + רגליות/מכנסיים" at bounding box center [733, 325] width 236 height 34
click at [836, 319] on link "בגדי גוף + רגליות/מכנסיים" at bounding box center [733, 325] width 236 height 34
click at [803, 323] on link "בגדי גוף + רגליות/מכנסיים" at bounding box center [733, 325] width 236 height 34
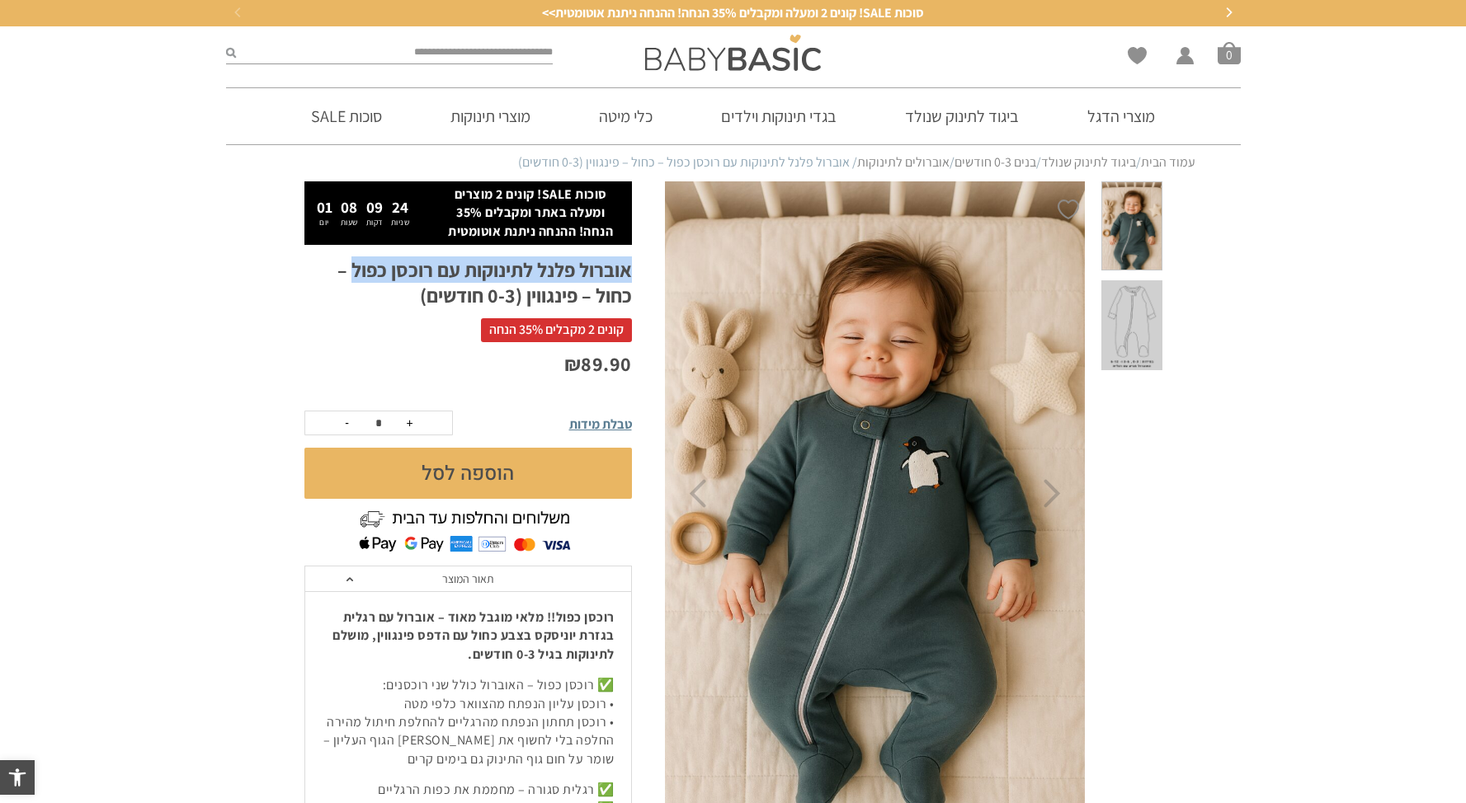
drag, startPoint x: 636, startPoint y: 268, endPoint x: 368, endPoint y: 271, distance: 268.1
click at [354, 272] on div "סוכות SALE! קונים 2 מוצרים ומעלה באתר ומקבלים ‎35% הנחה! ההנחה ניתנת אוטומטית 0…" at bounding box center [484, 626] width 360 height 891
copy h1 "אוברול פלנל לתינוקות עם רוכסן כפול"
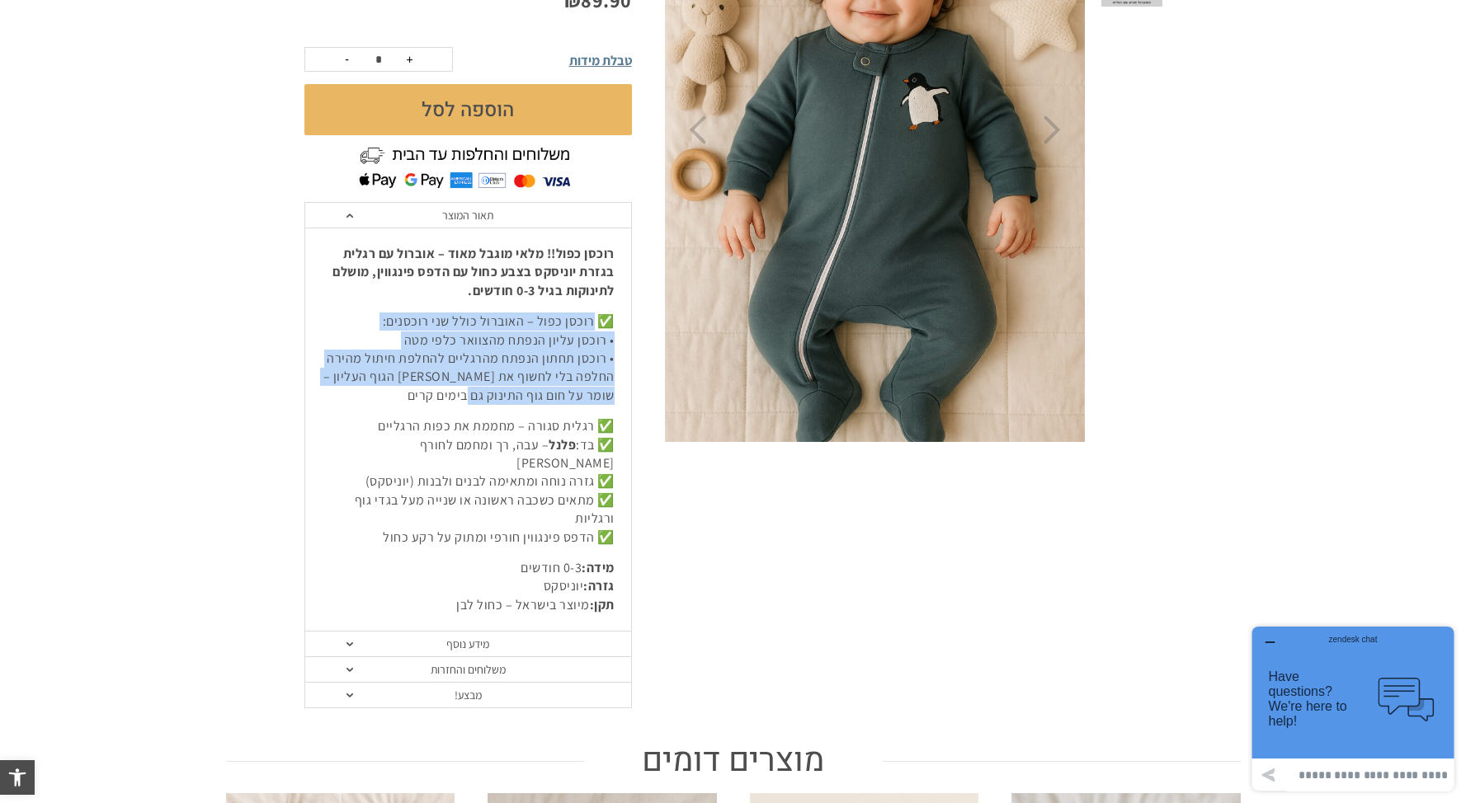
drag, startPoint x: 598, startPoint y: 319, endPoint x: 484, endPoint y: 402, distance: 140.6
click at [484, 402] on p "✅ רוכסן כפול – האוברול כולל שני רוכסנים: • רוכסן עליון הנפתח מהצוואר כלפי מטה •…" at bounding box center [468, 359] width 293 height 92
click at [579, 357] on p "✅ רוכסן כפול – האוברול כולל שני רוכסנים: • רוכסן עליון הנפתח מהצוואר כלפי מטה •…" at bounding box center [468, 359] width 293 height 92
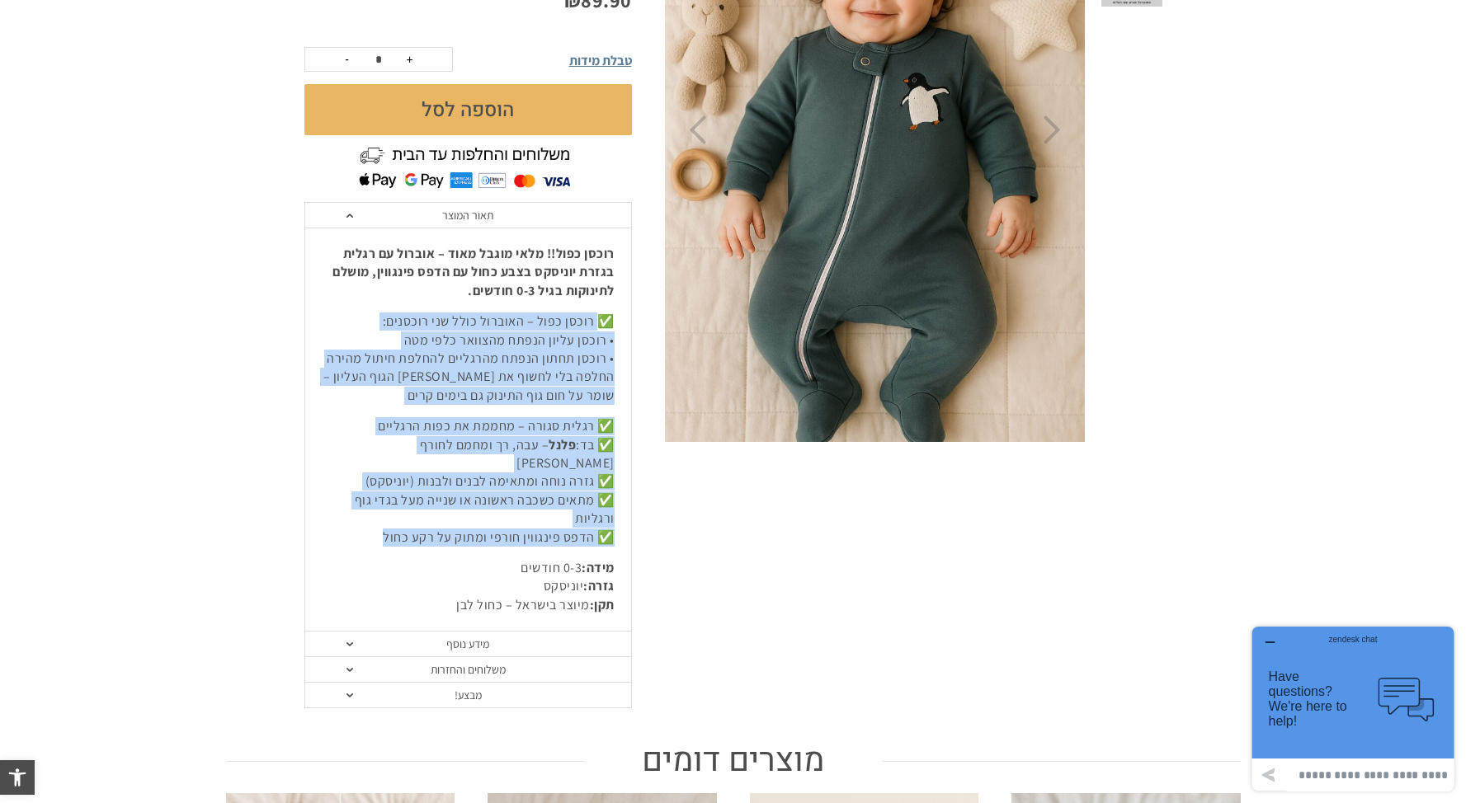
drag, startPoint x: 600, startPoint y: 319, endPoint x: 392, endPoint y: 508, distance: 280.9
click at [392, 508] on div "רוכסן כפול!! מלאי מוגבל מאוד – אוברול עם רגלית בגזרת יוניסקס בצבע כחול עם הדפס …" at bounding box center [468, 430] width 326 height 404
copy div "רוכסן כפול – האוברול כולל שני רוכסנים: • רוכסן עליון הנפתח מהצוואר כלפי מטה • ר…"
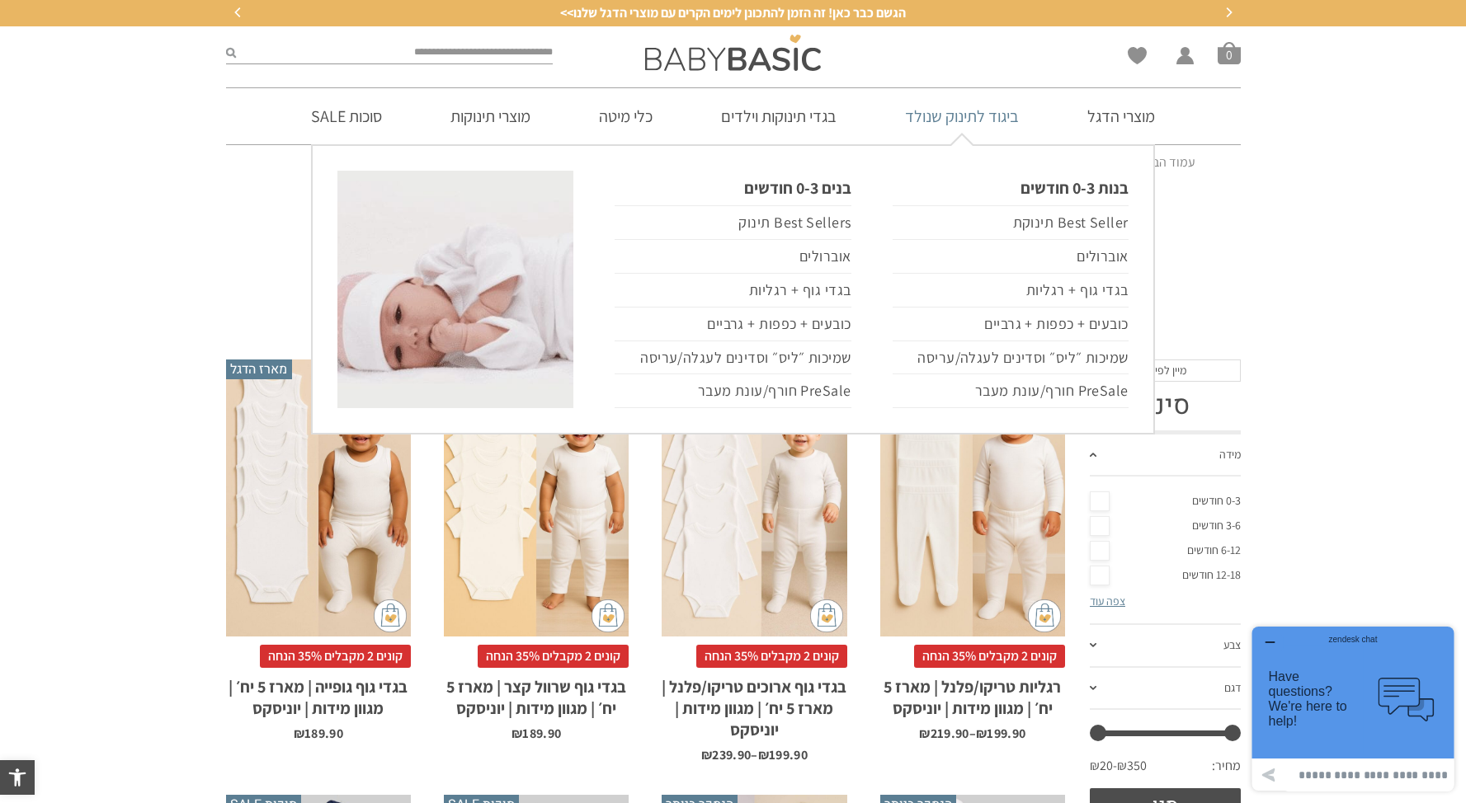
click at [982, 120] on link "ביגוד לתינוק שנולד" at bounding box center [961, 116] width 163 height 56
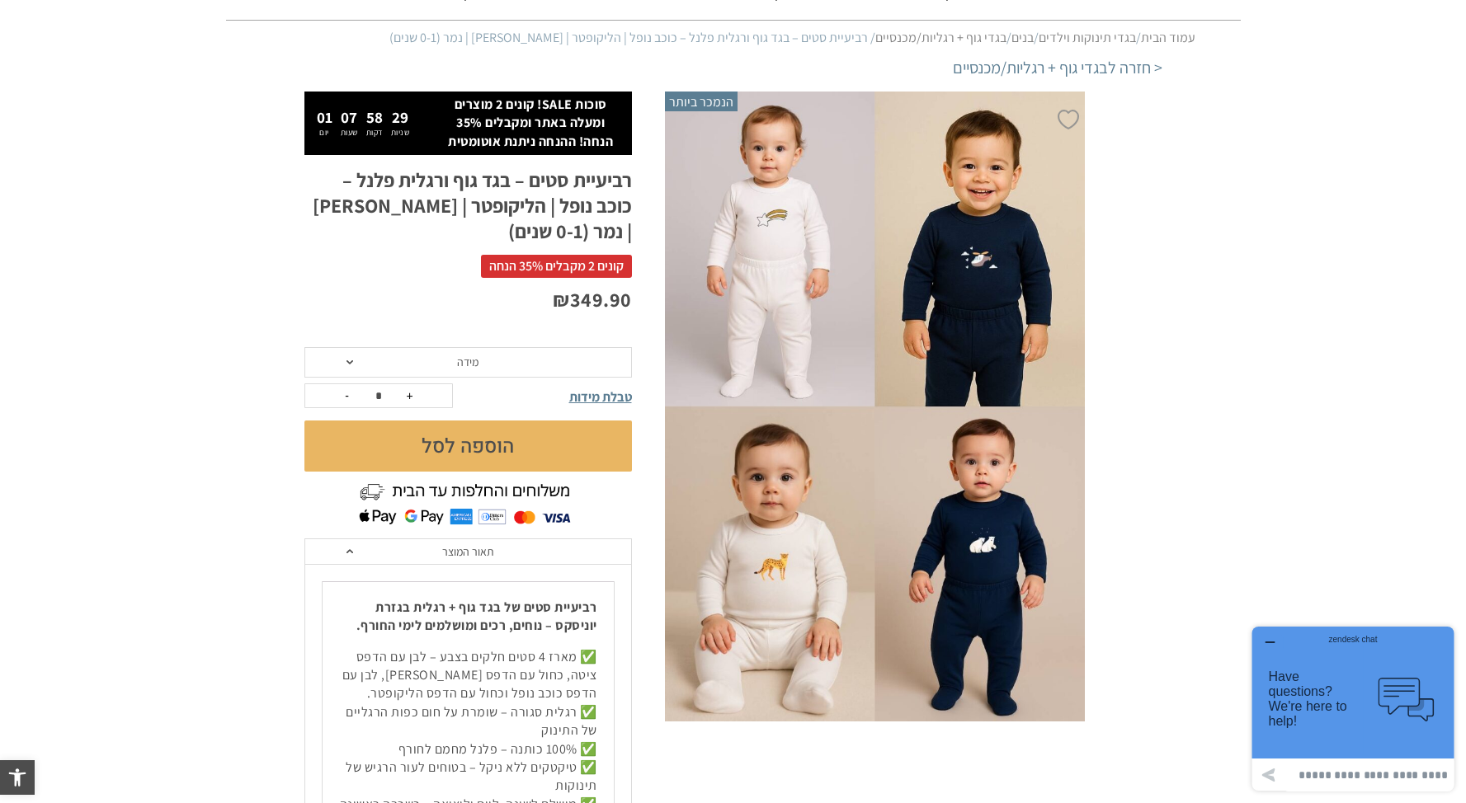
scroll to position [100, 0]
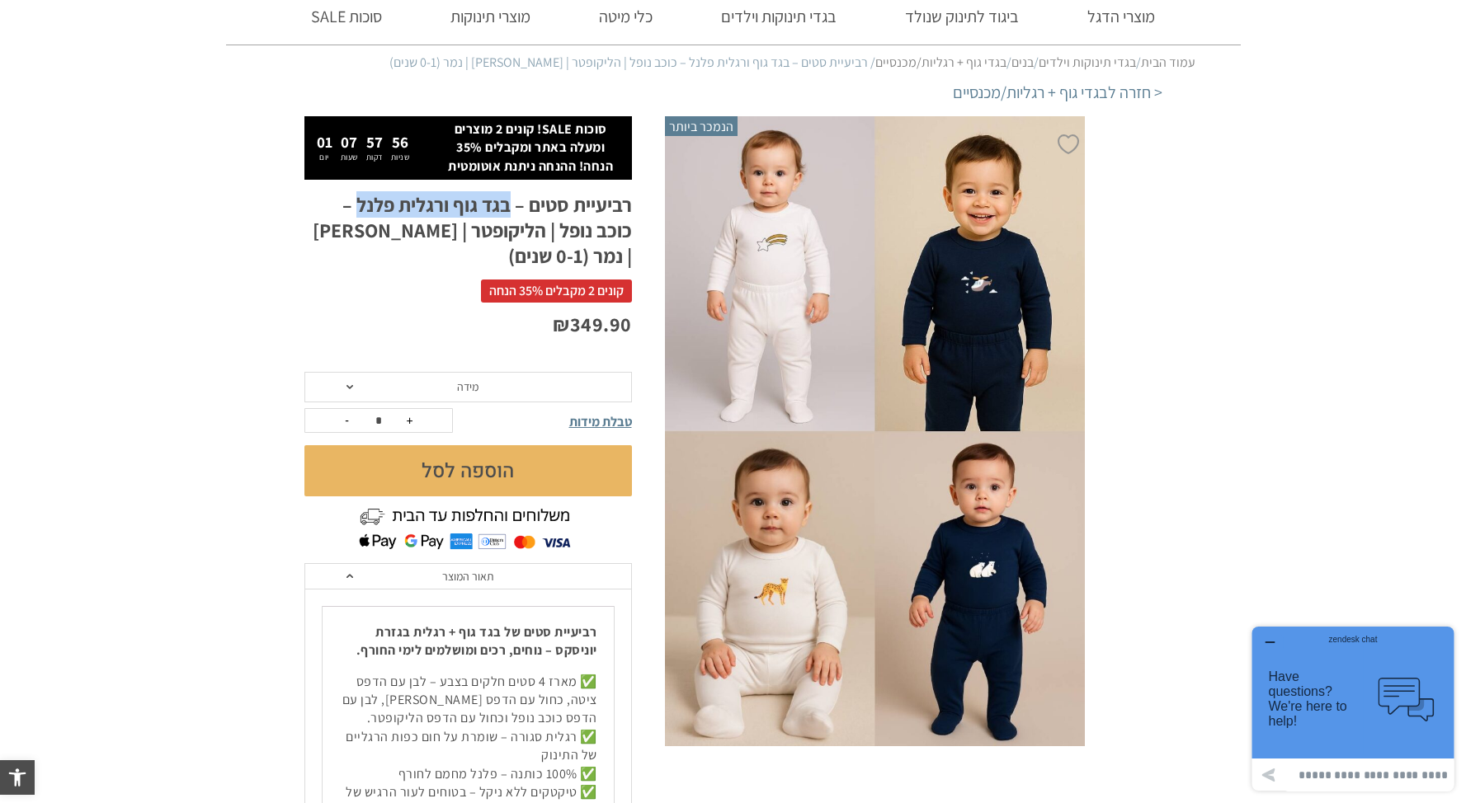
drag, startPoint x: 505, startPoint y: 199, endPoint x: 354, endPoint y: 213, distance: 151.6
click at [354, 213] on h1 "רביעיית סטים – בגד גוף ורגלית פלנל – כוכב נופל | הליקופטר | [PERSON_NAME] | נמר…" at bounding box center [467, 231] width 327 height 78
copy h1 "בגד גוף ורגלית פלנל"
click at [541, 243] on h1 "רביעיית סטים – בגד גוף ורגלית פלנל – כוכב נופל | הליקופטר | [PERSON_NAME] | נמר…" at bounding box center [467, 231] width 327 height 78
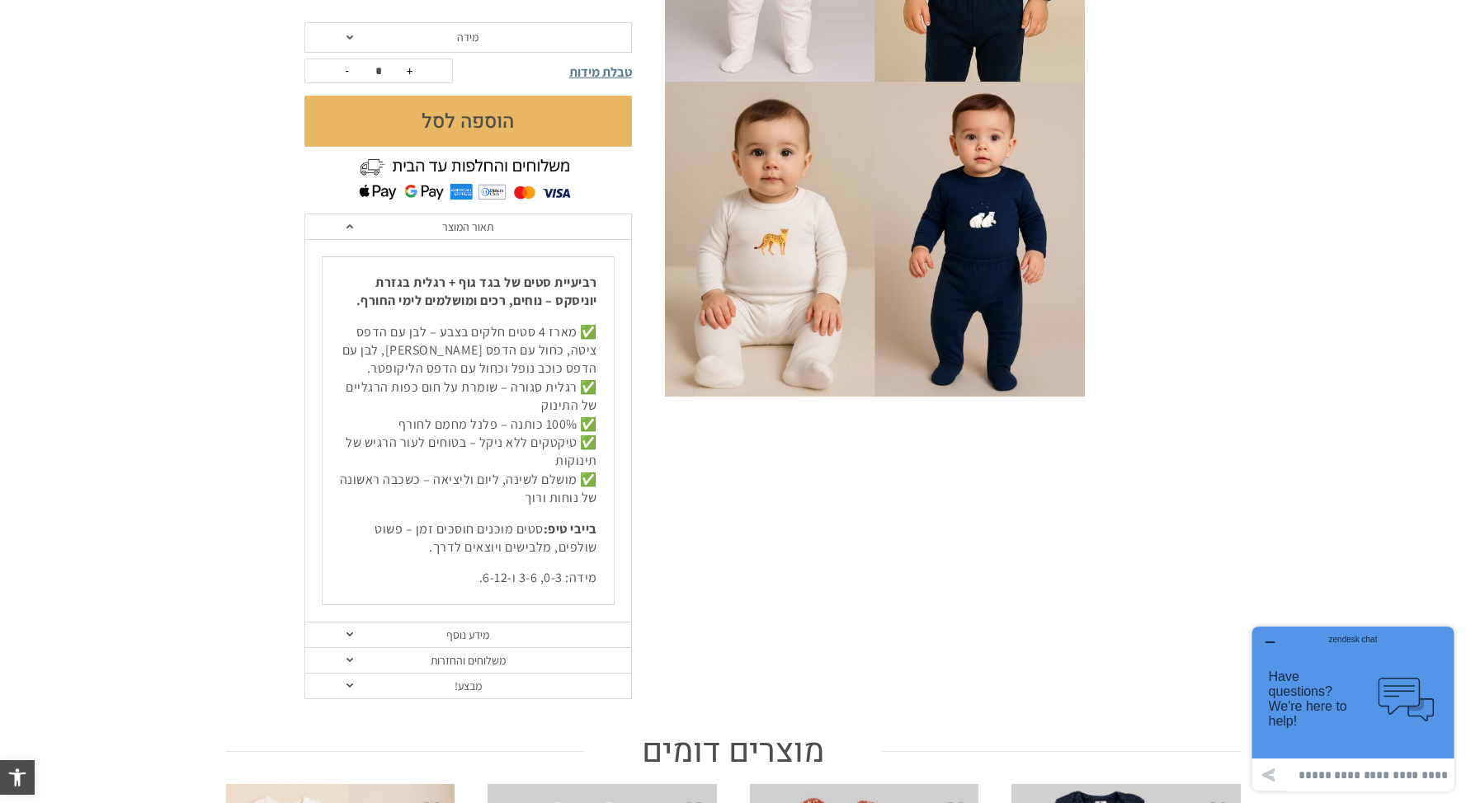
scroll to position [0, 0]
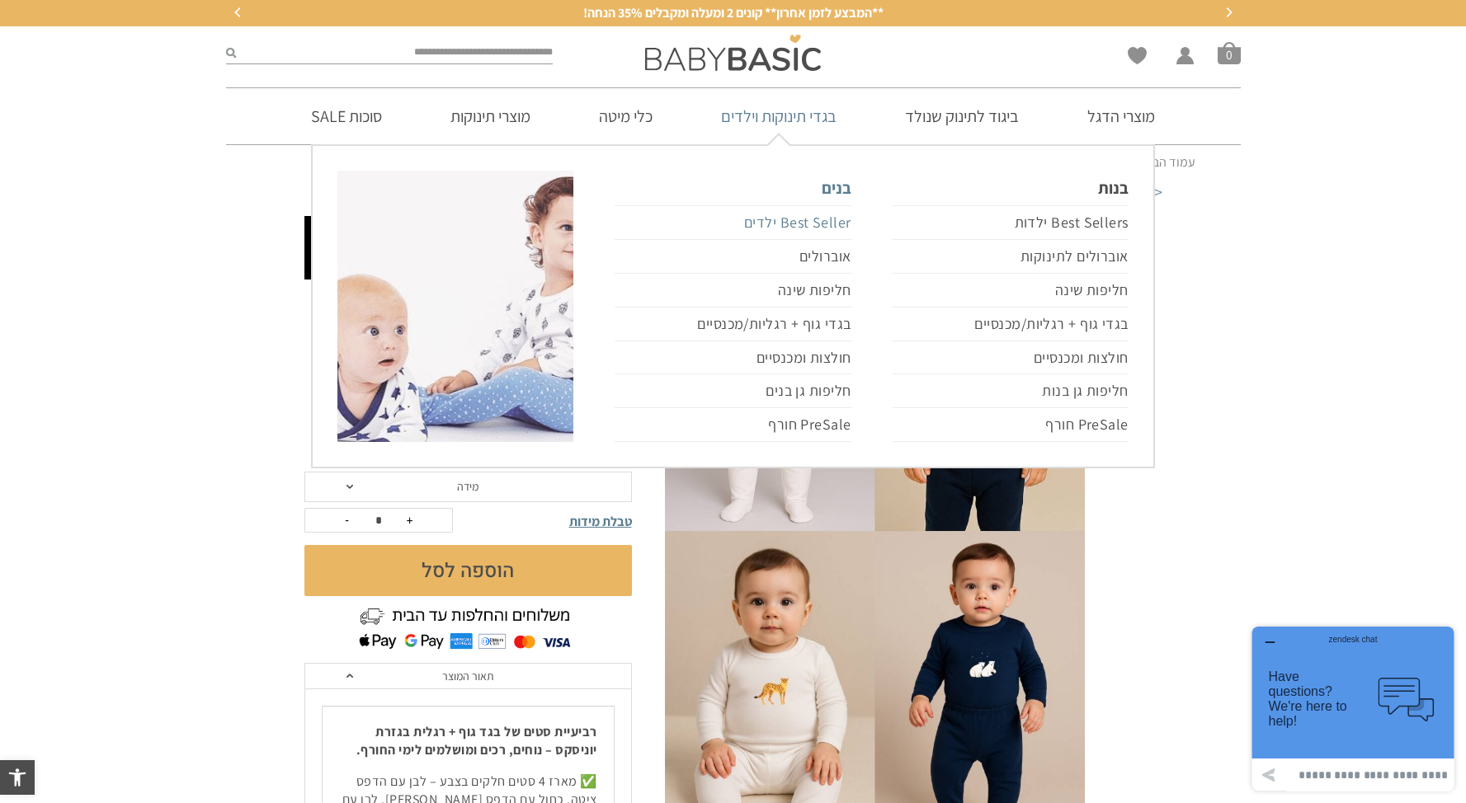
click at [807, 221] on link "Best Seller ילדים" at bounding box center [733, 222] width 236 height 35
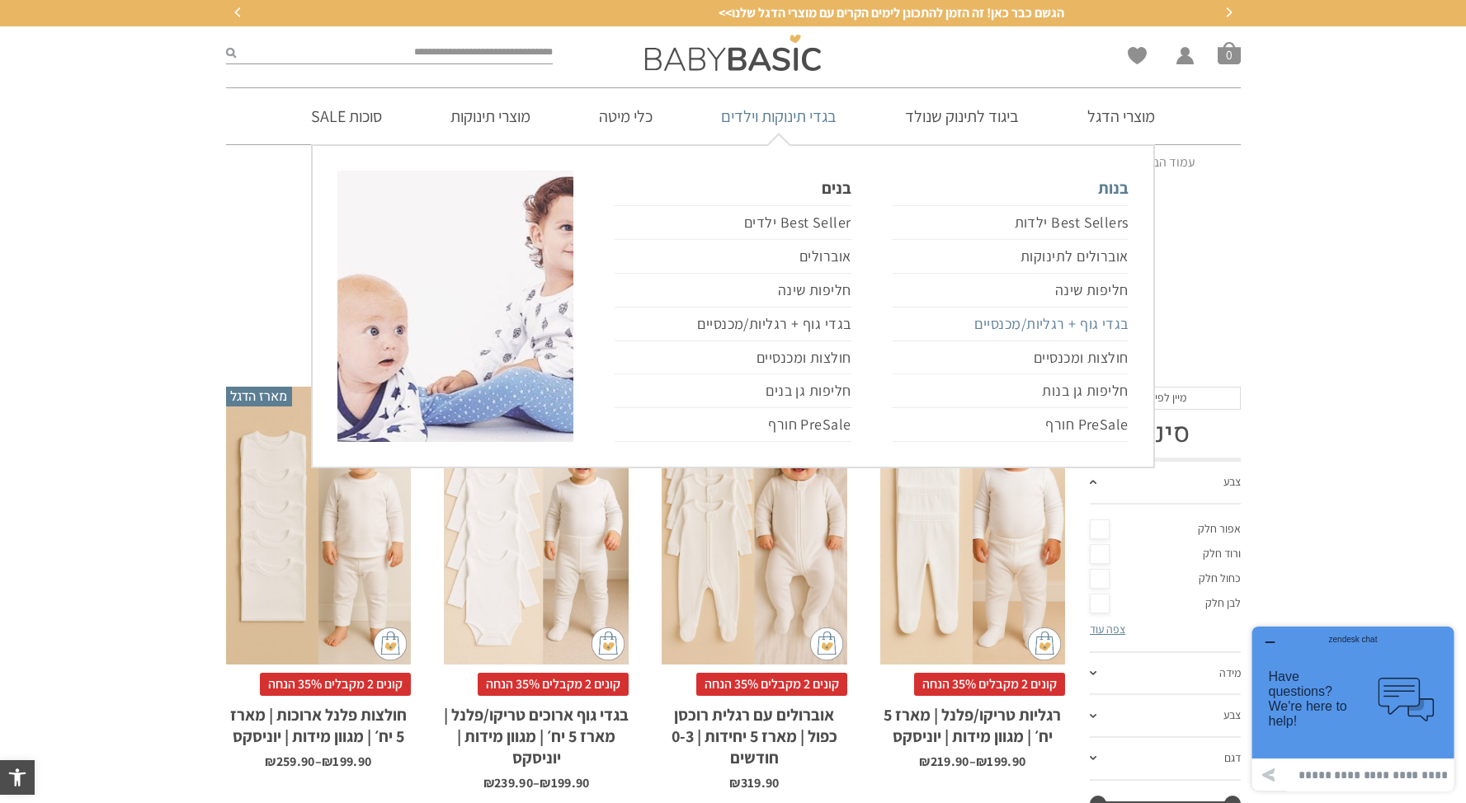
click at [1088, 322] on link "בגדי גוף + רגליות/מכנסיים" at bounding box center [1011, 325] width 236 height 34
click at [1020, 327] on link "בגדי גוף + רגליות/מכנסיים" at bounding box center [1011, 325] width 236 height 34
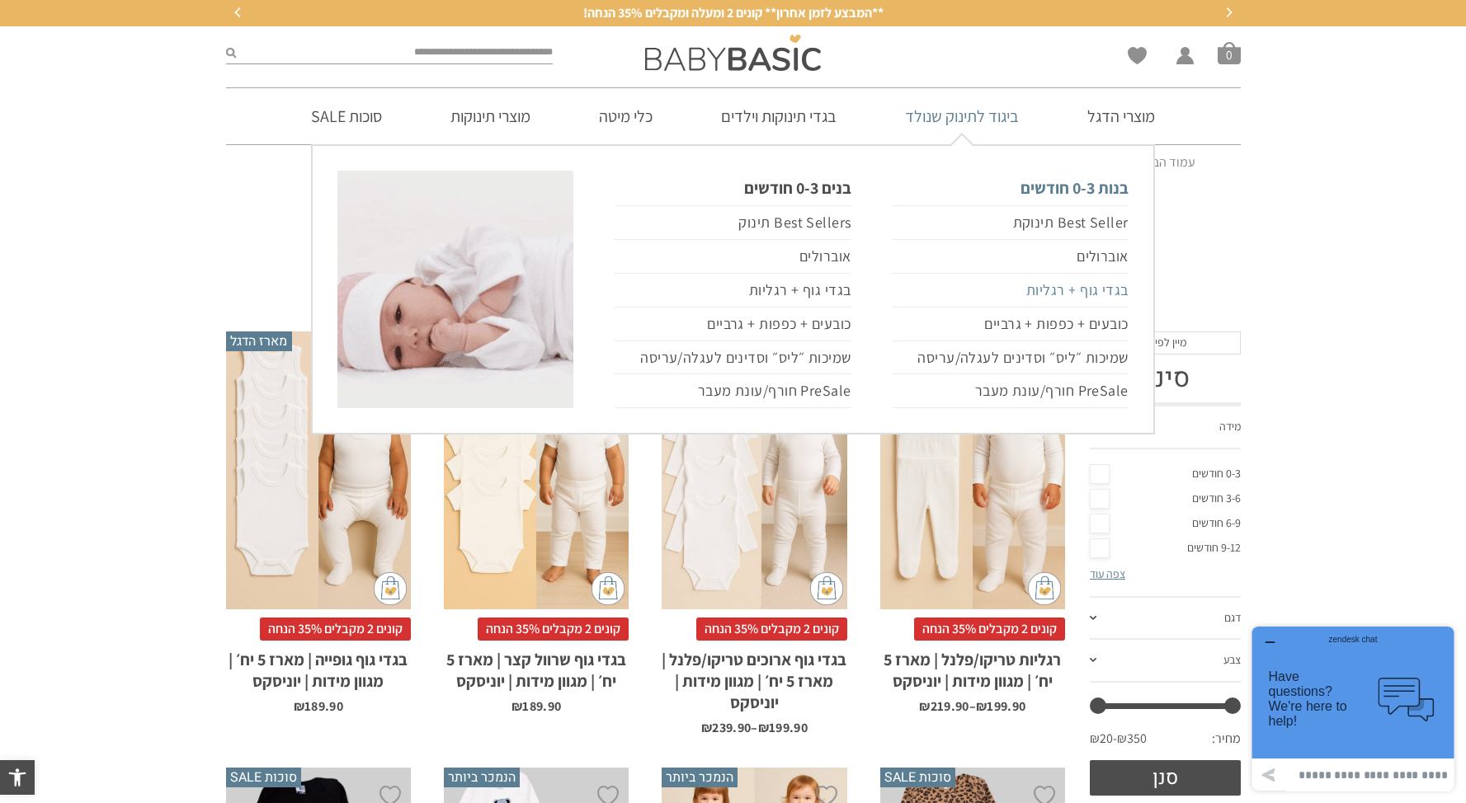
click at [1105, 291] on link "בגדי גוף + רגליות" at bounding box center [1011, 291] width 236 height 34
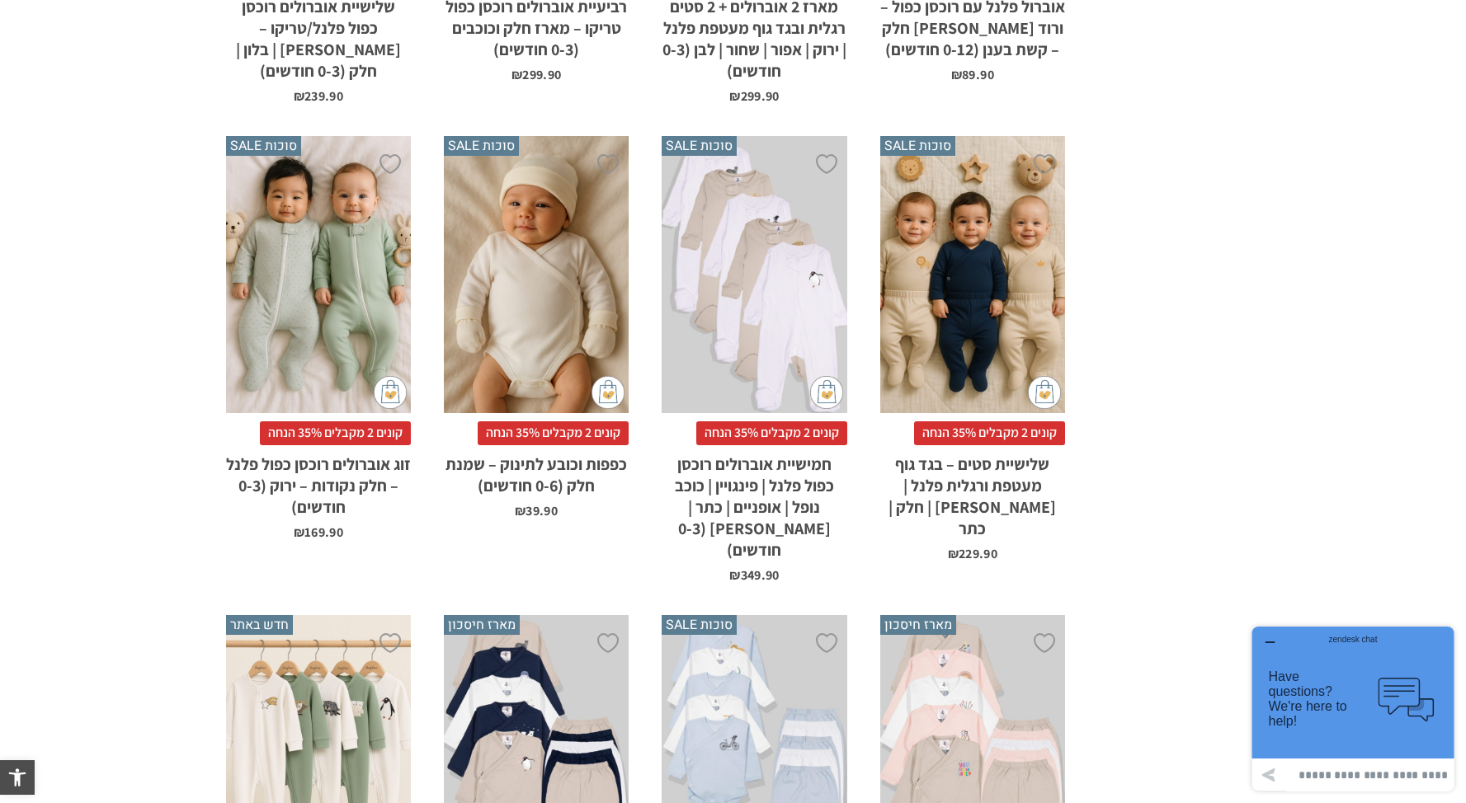
click at [1013, 268] on div "x הוספה לסל" at bounding box center [972, 275] width 185 height 278
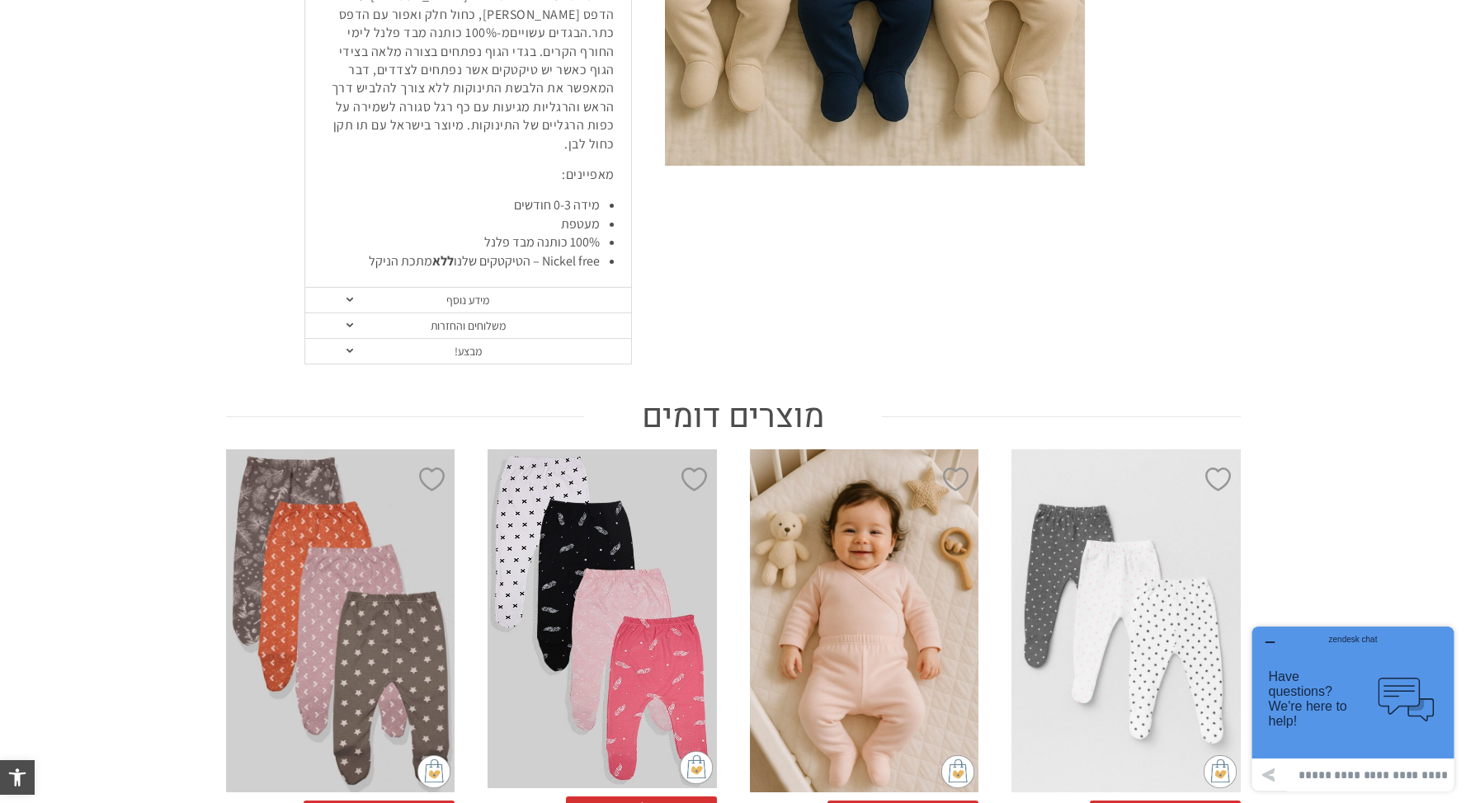
scroll to position [680, 0]
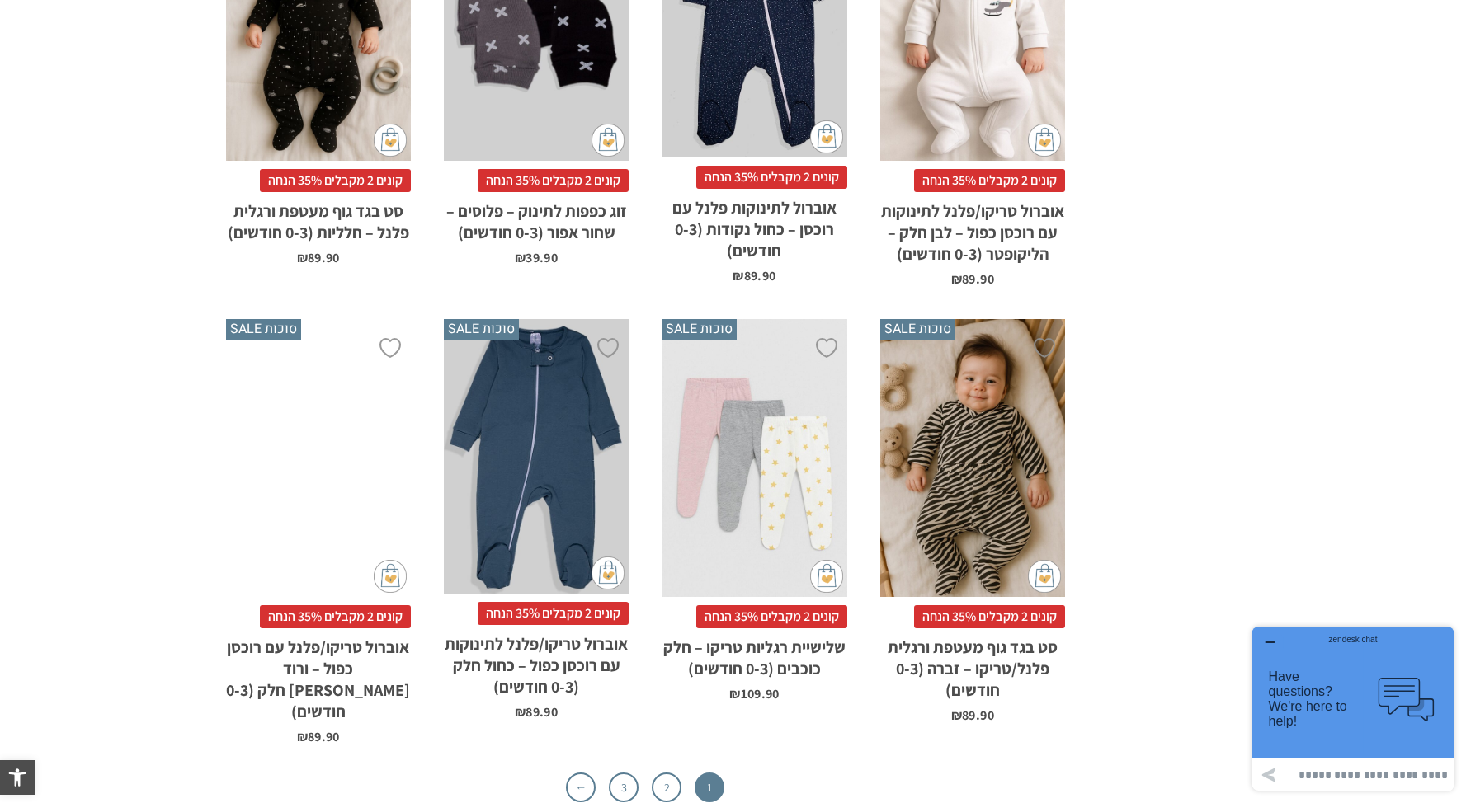
scroll to position [5428, 0]
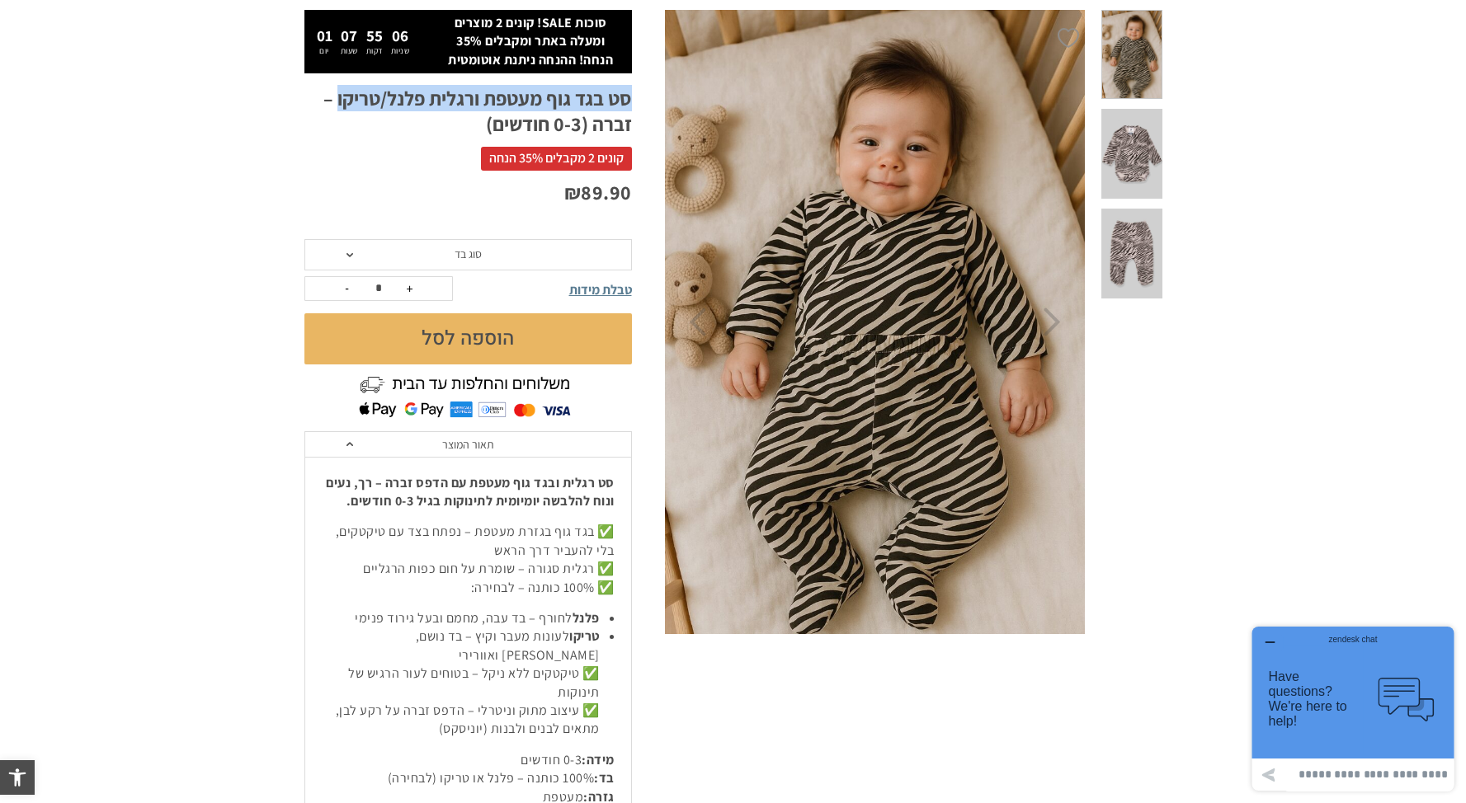
drag, startPoint x: 634, startPoint y: 96, endPoint x: 335, endPoint y: 106, distance: 299.6
click at [335, 106] on div "**********" at bounding box center [484, 532] width 360 height 1045
copy h1 "סט בגד גוף מעטפת ורגלית פלנל/טריקו"
